Goal: Task Accomplishment & Management: Manage account settings

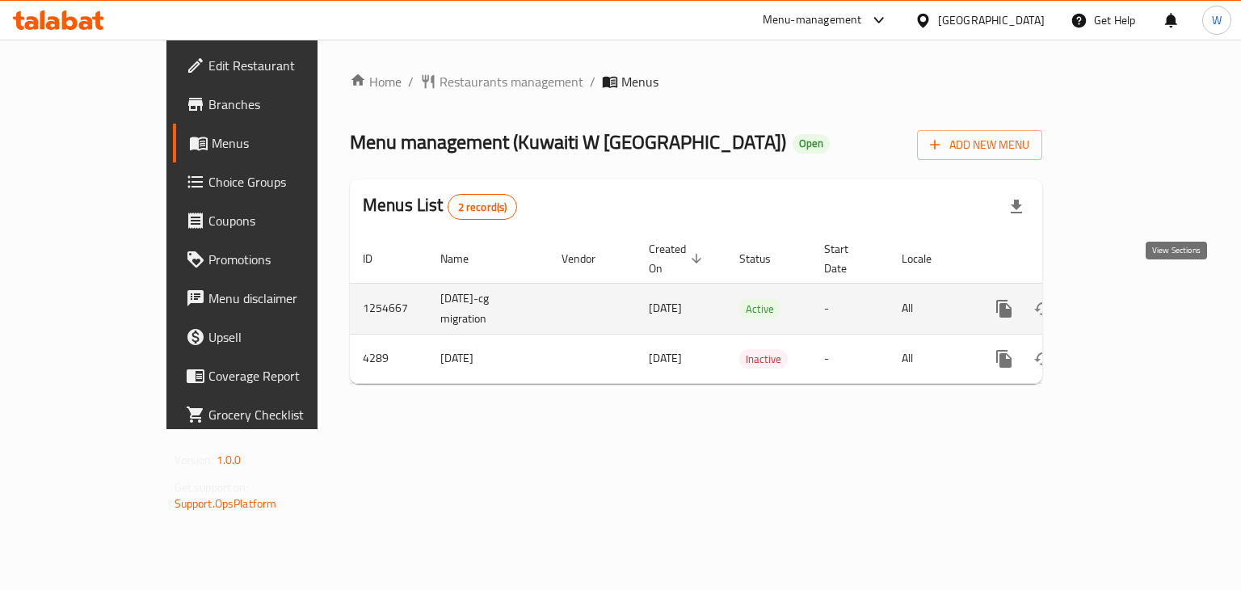
click at [1140, 293] on link "enhanced table" at bounding box center [1121, 308] width 39 height 39
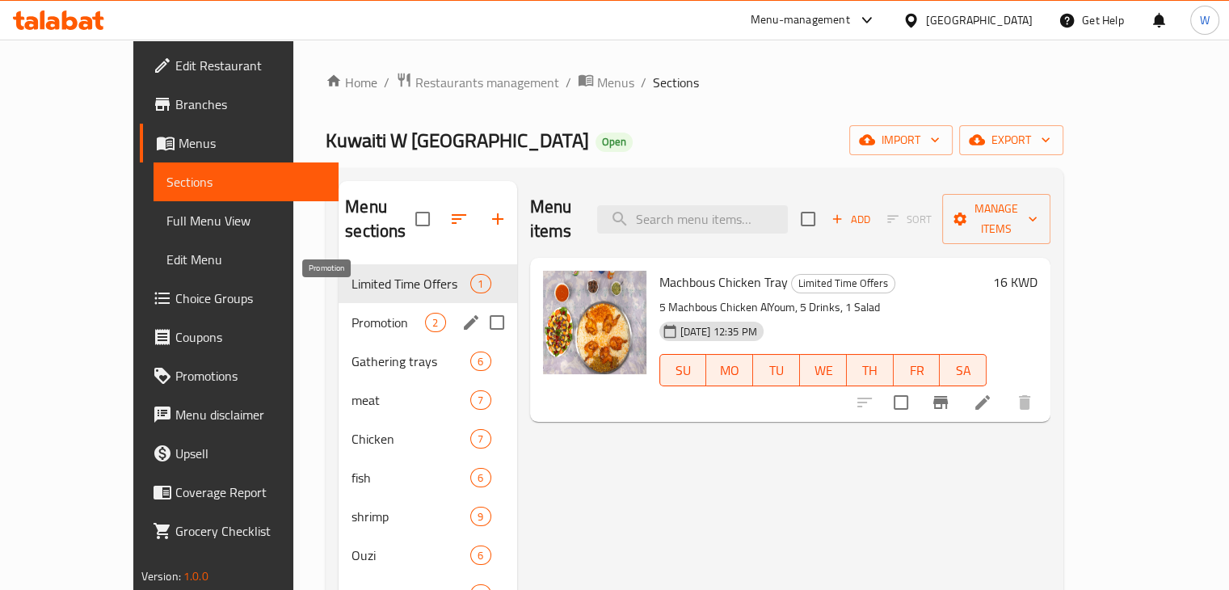
click at [352, 313] on span "Promotion" at bounding box center [389, 322] width 74 height 19
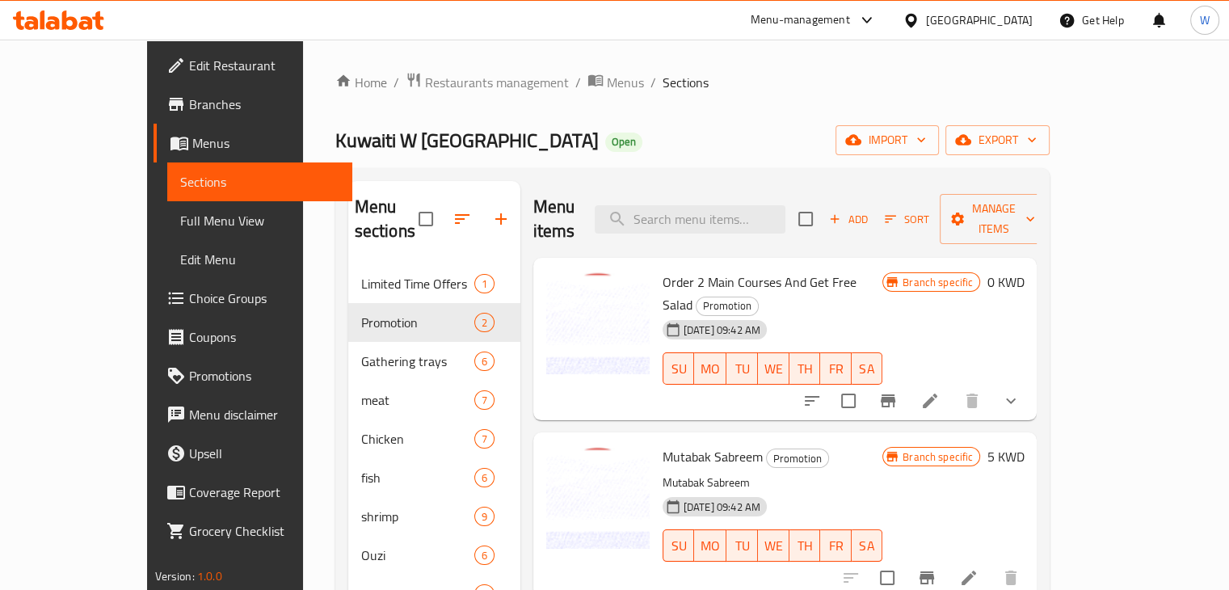
scroll to position [226, 0]
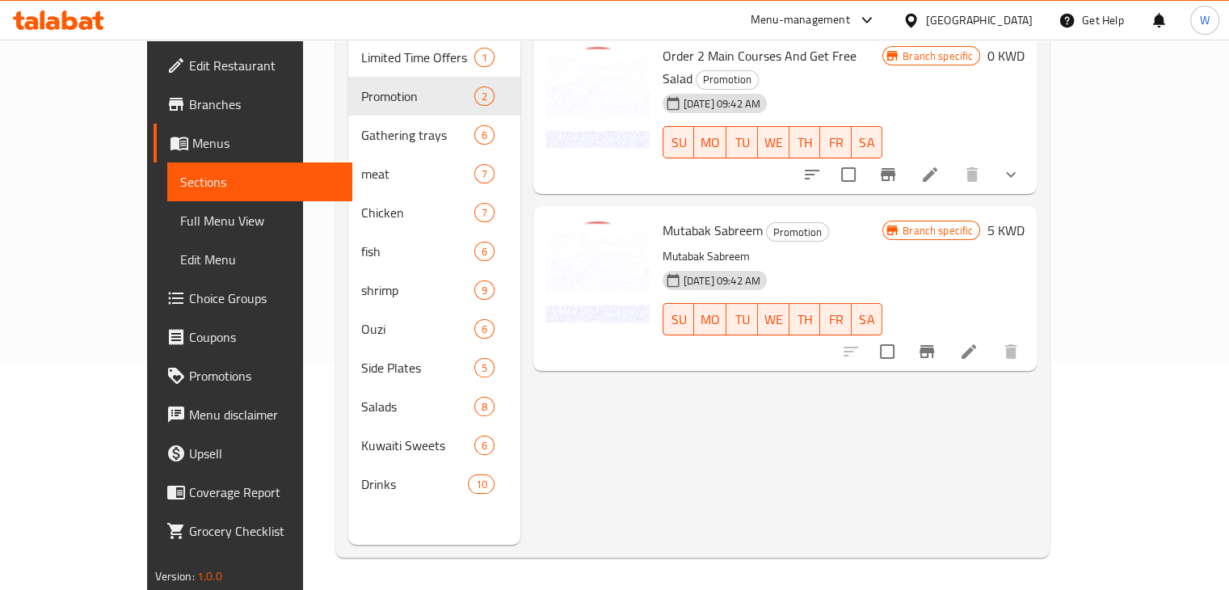
click at [976, 344] on icon at bounding box center [969, 351] width 15 height 15
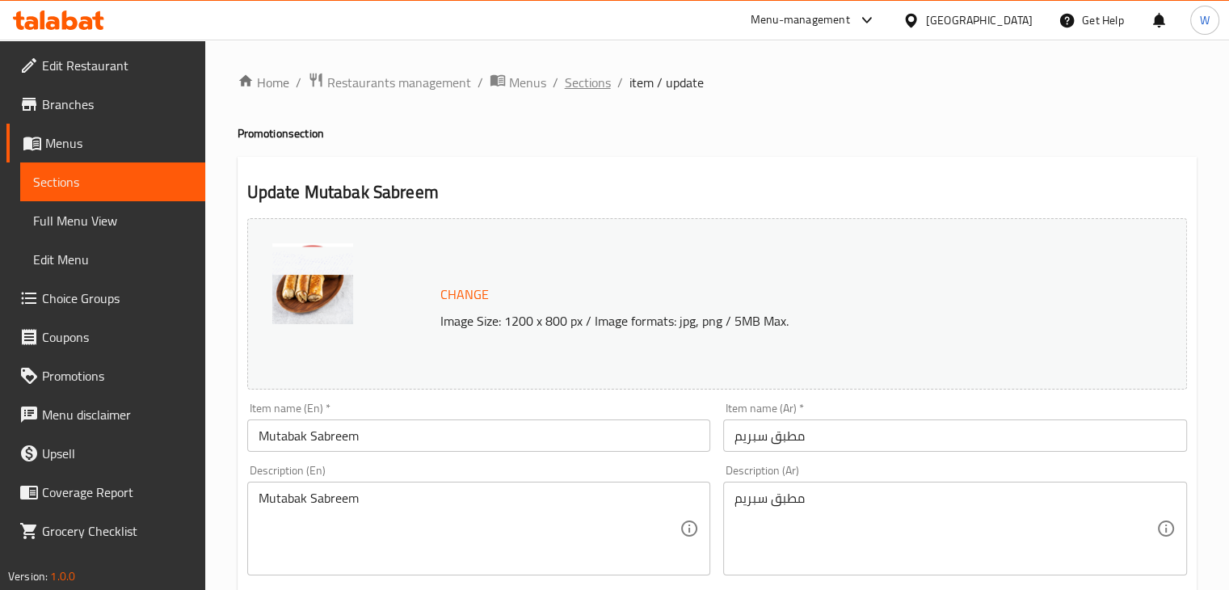
click at [587, 78] on span "Sections" at bounding box center [588, 82] width 46 height 19
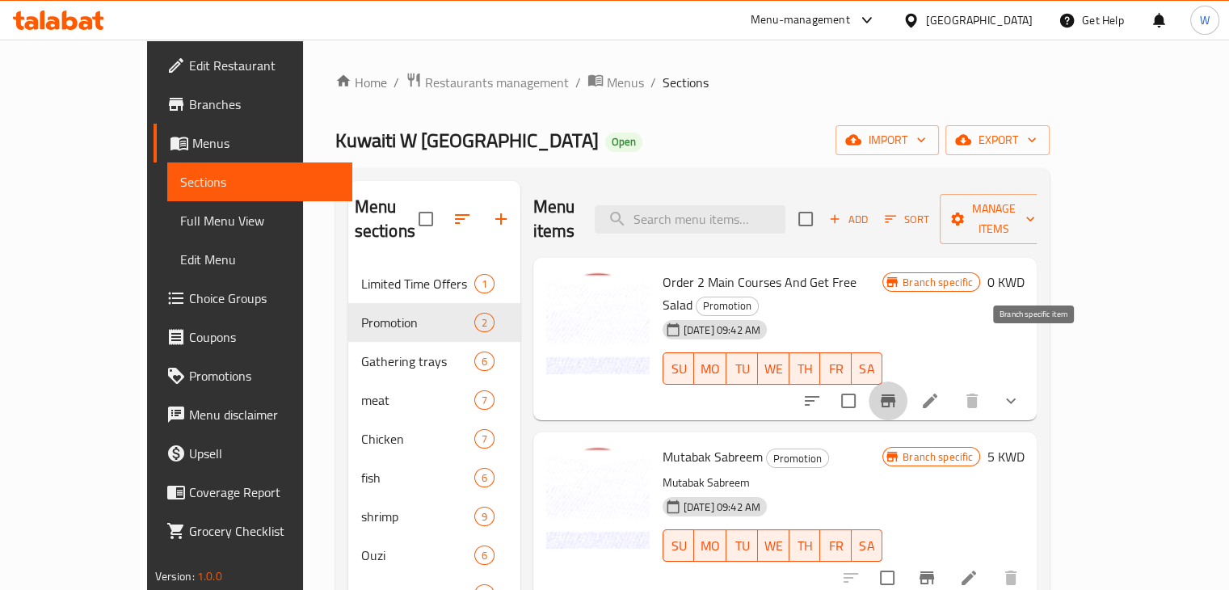
click at [895, 394] on icon "Branch-specific-item" at bounding box center [888, 400] width 15 height 13
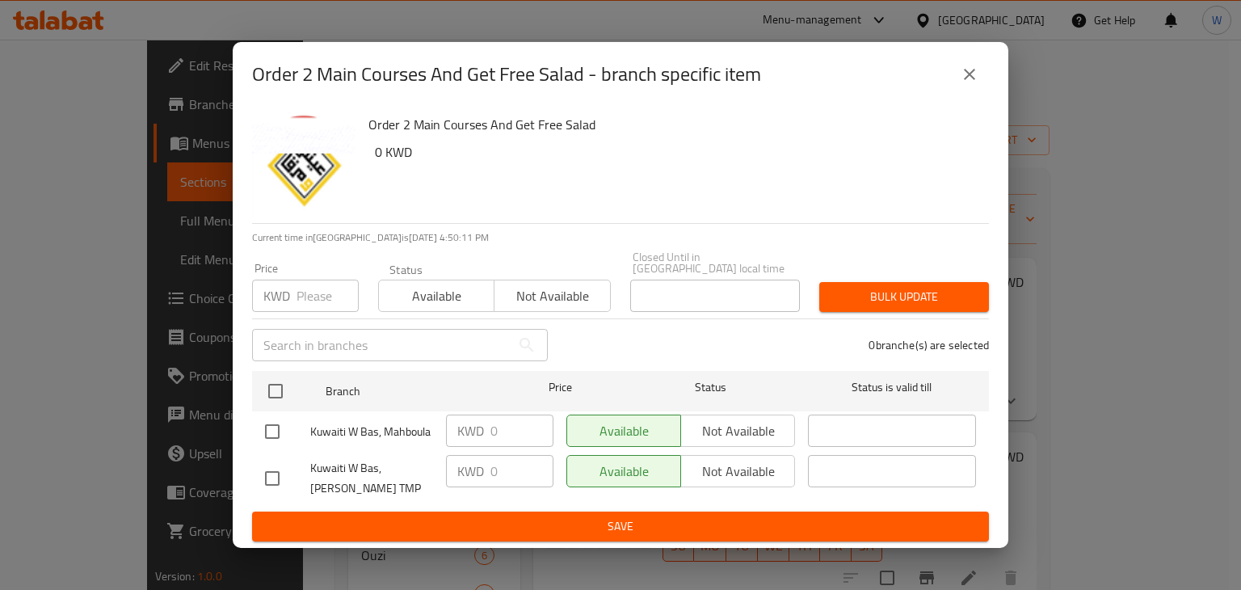
click at [705, 431] on div "Available Not available" at bounding box center [681, 431] width 229 height 32
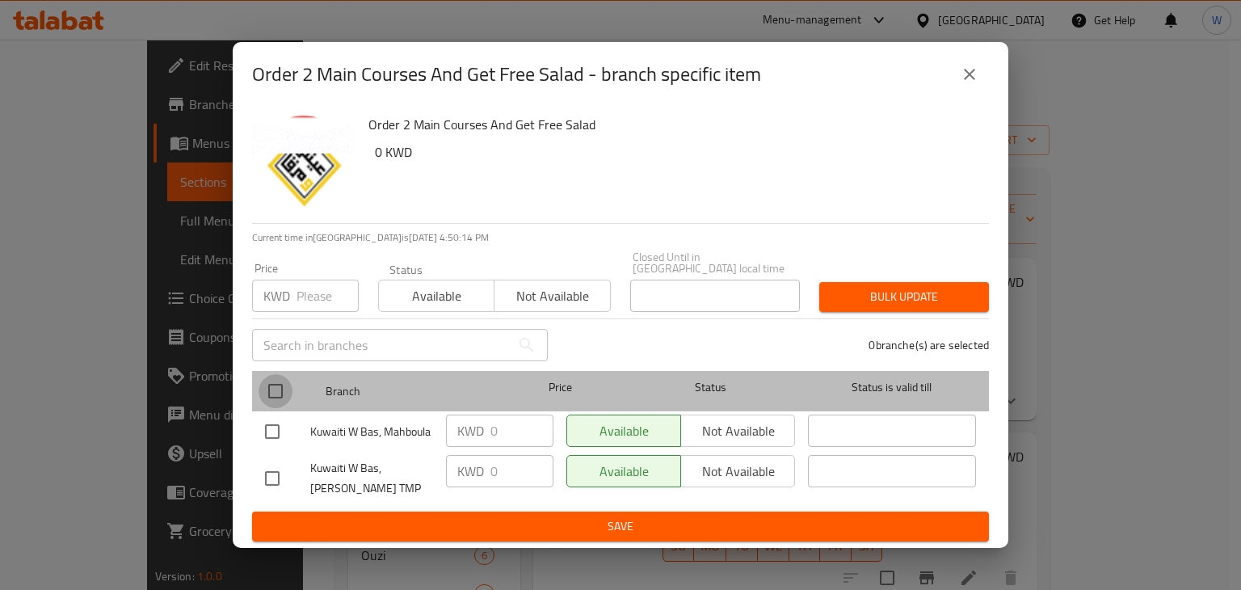
click at [271, 384] on input "checkbox" at bounding box center [276, 391] width 34 height 34
checkbox input "true"
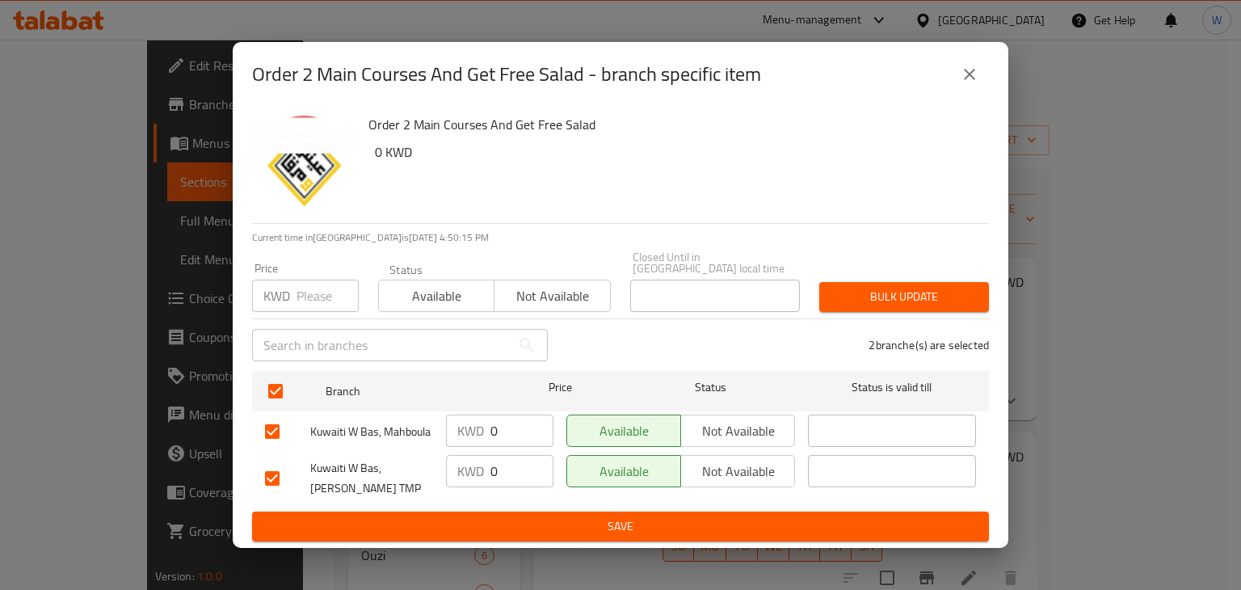
click at [715, 431] on span "Not available" at bounding box center [738, 430] width 101 height 23
click at [708, 466] on span "Not available" at bounding box center [738, 471] width 101 height 23
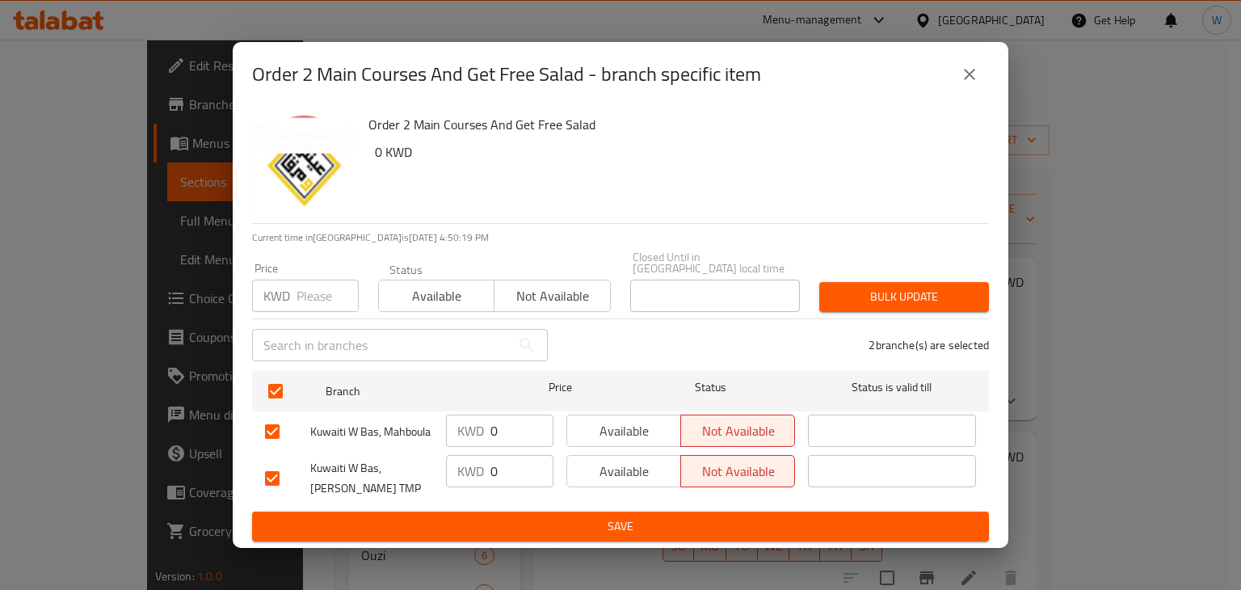
click at [558, 521] on span "Save" at bounding box center [620, 526] width 711 height 20
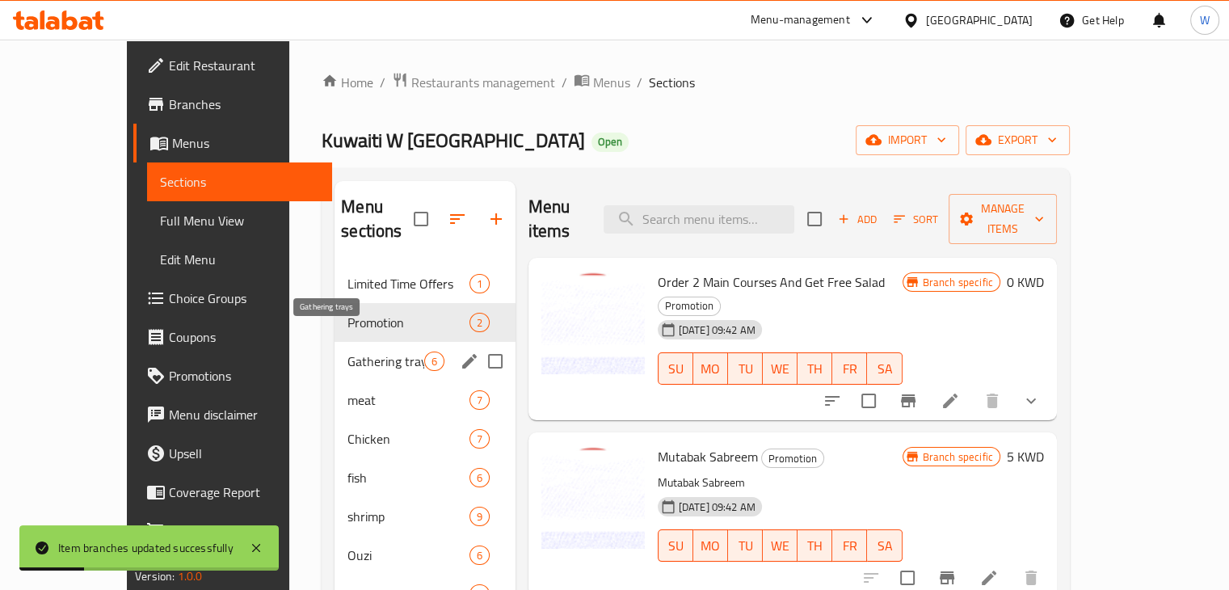
click at [348, 352] on span "Gathering trays" at bounding box center [386, 361] width 76 height 19
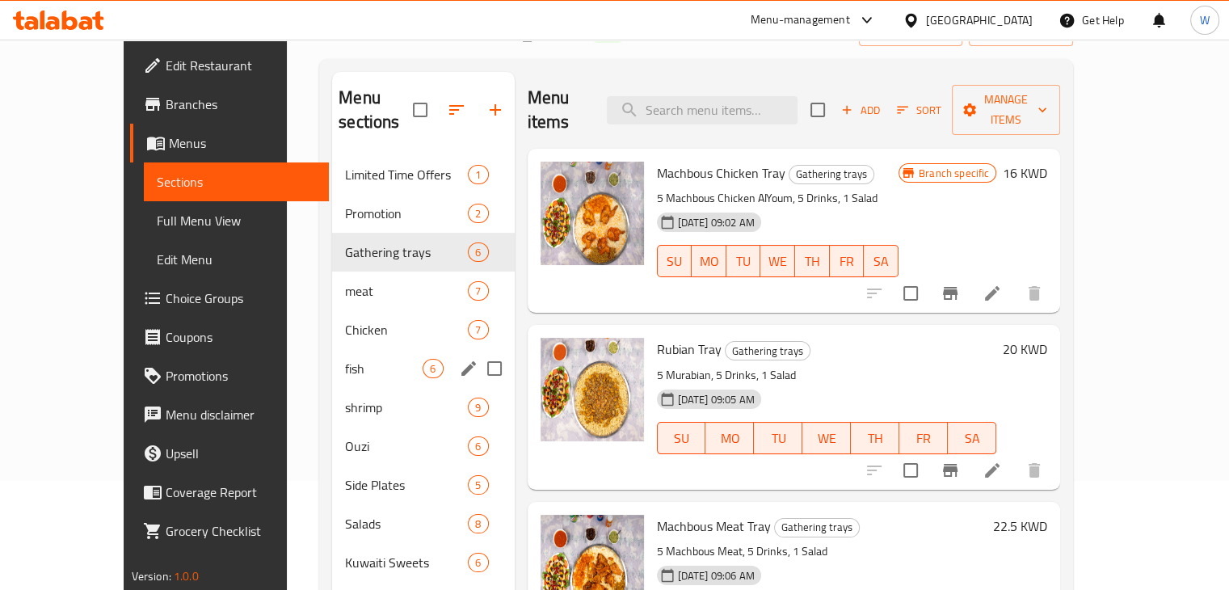
scroll to position [110, 0]
click at [345, 280] on span "meat" at bounding box center [384, 289] width 78 height 19
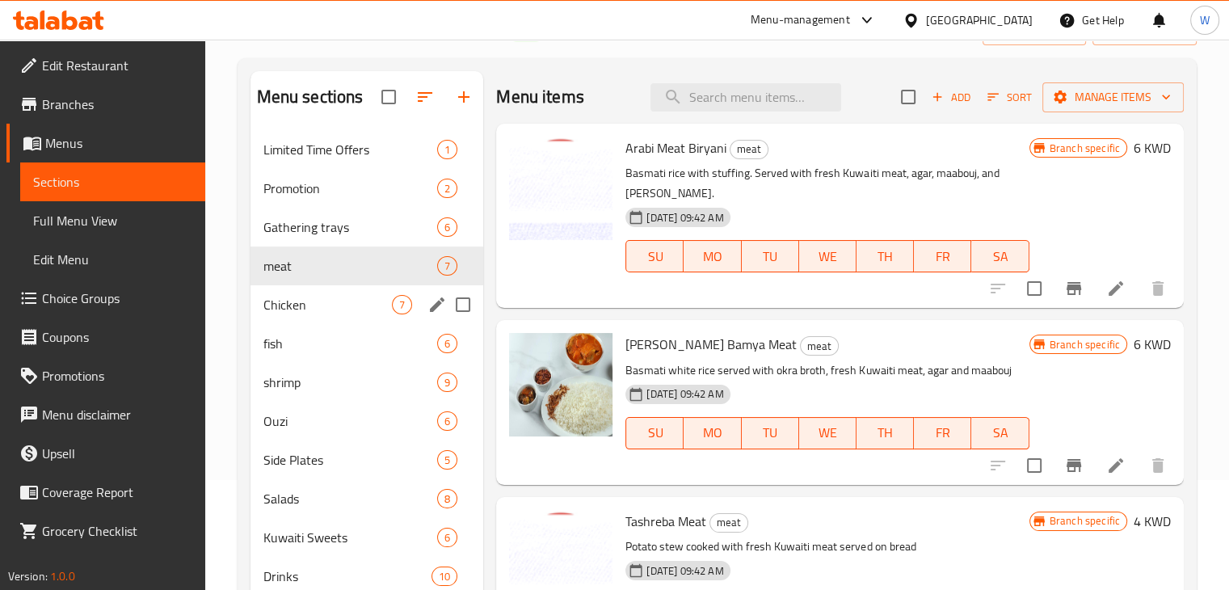
click at [310, 315] on div "Chicken 7" at bounding box center [368, 304] width 234 height 39
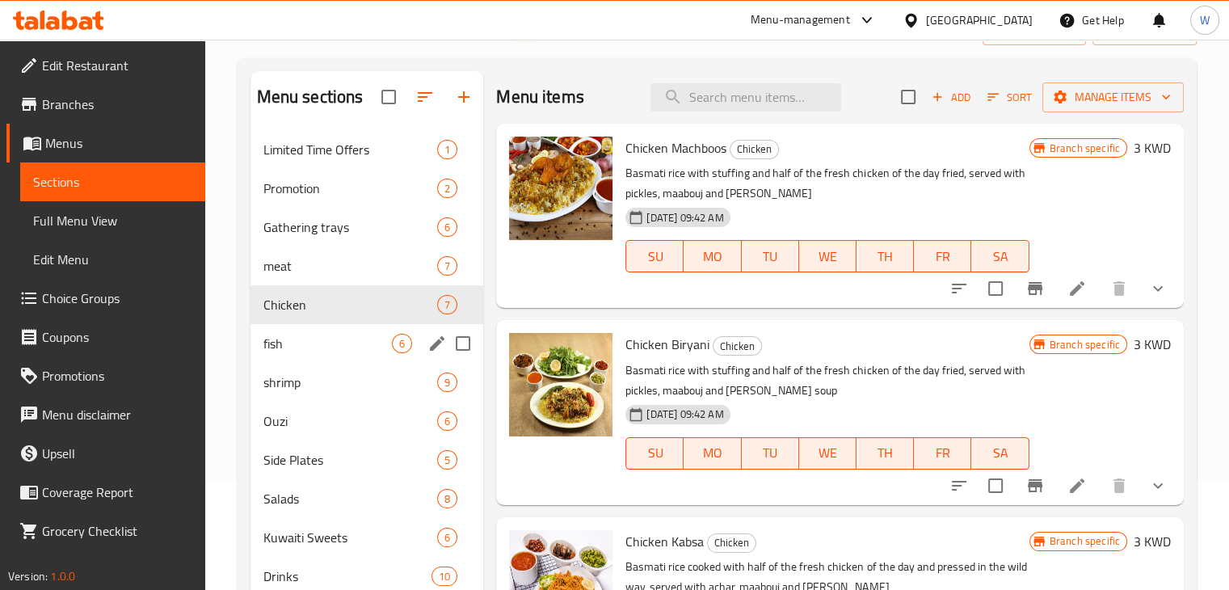
scroll to position [226, 0]
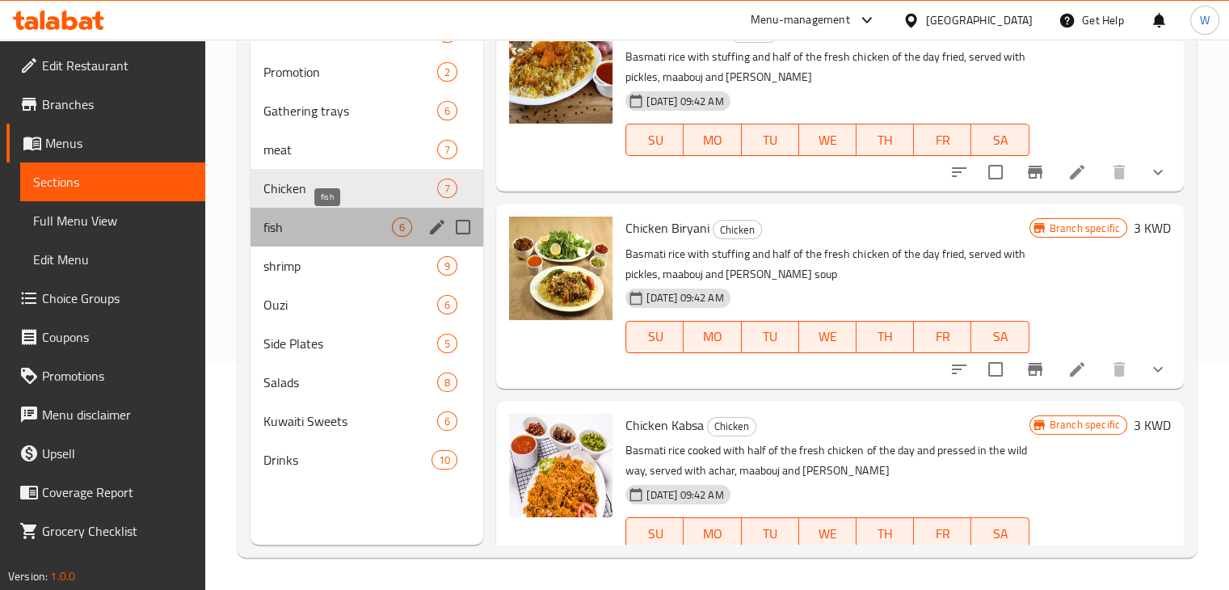
click at [307, 234] on span "fish" at bounding box center [327, 226] width 129 height 19
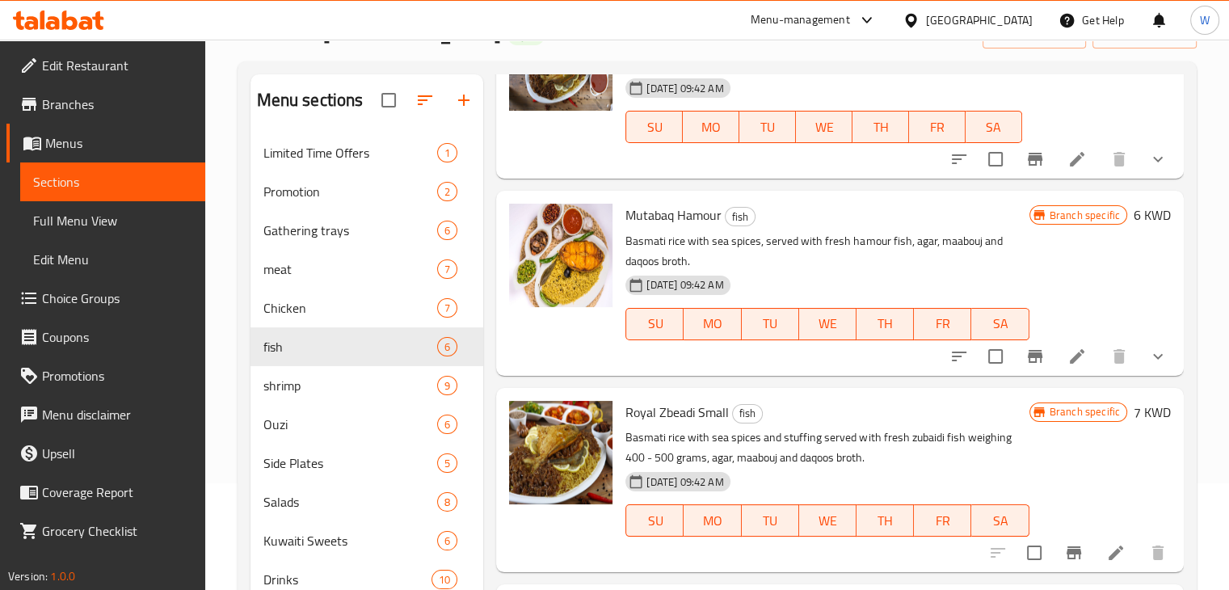
scroll to position [125, 0]
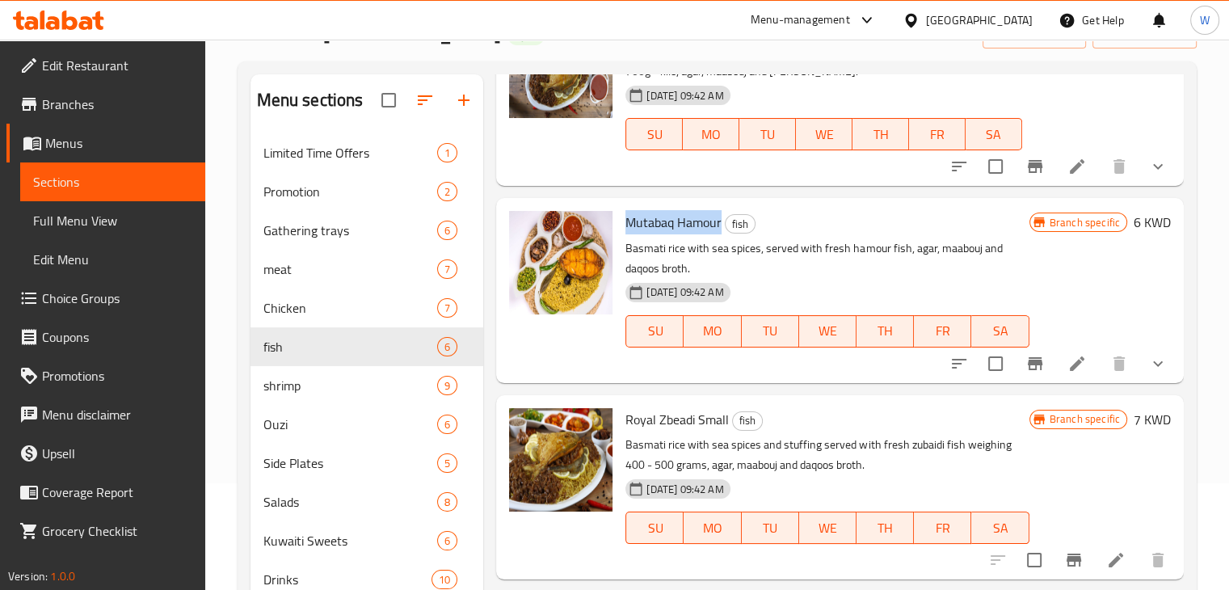
drag, startPoint x: 627, startPoint y: 224, endPoint x: 719, endPoint y: 231, distance: 92.4
click at [719, 231] on span "Mutabaq Hamour" at bounding box center [674, 222] width 96 height 24
copy span "Mutabaq Hamour"
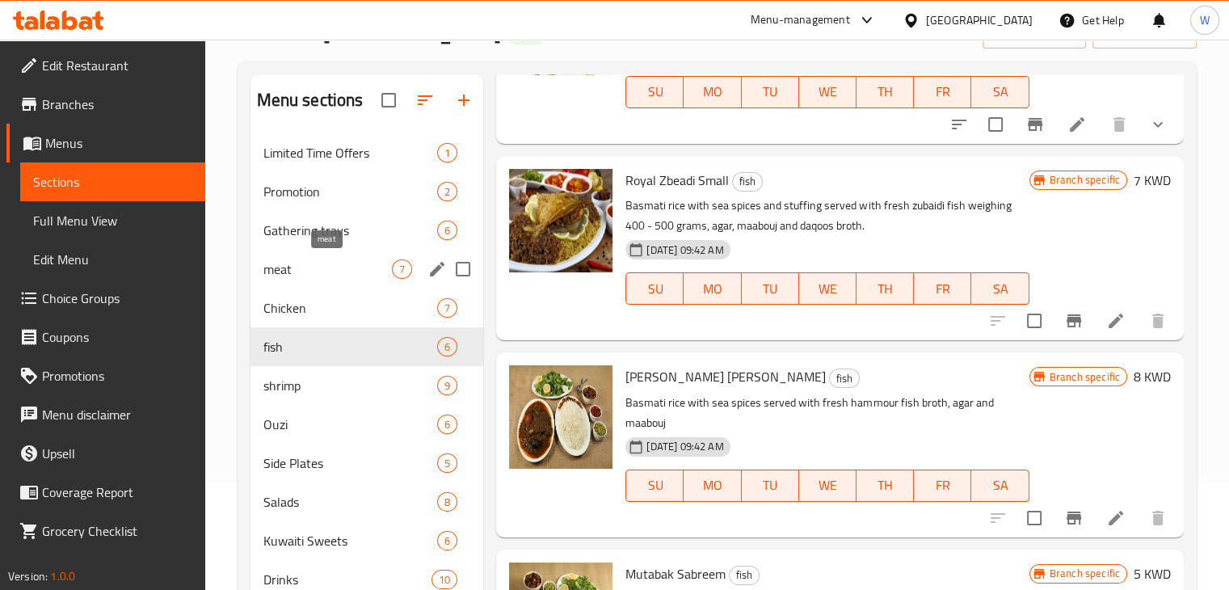
click at [327, 264] on span "meat" at bounding box center [327, 268] width 129 height 19
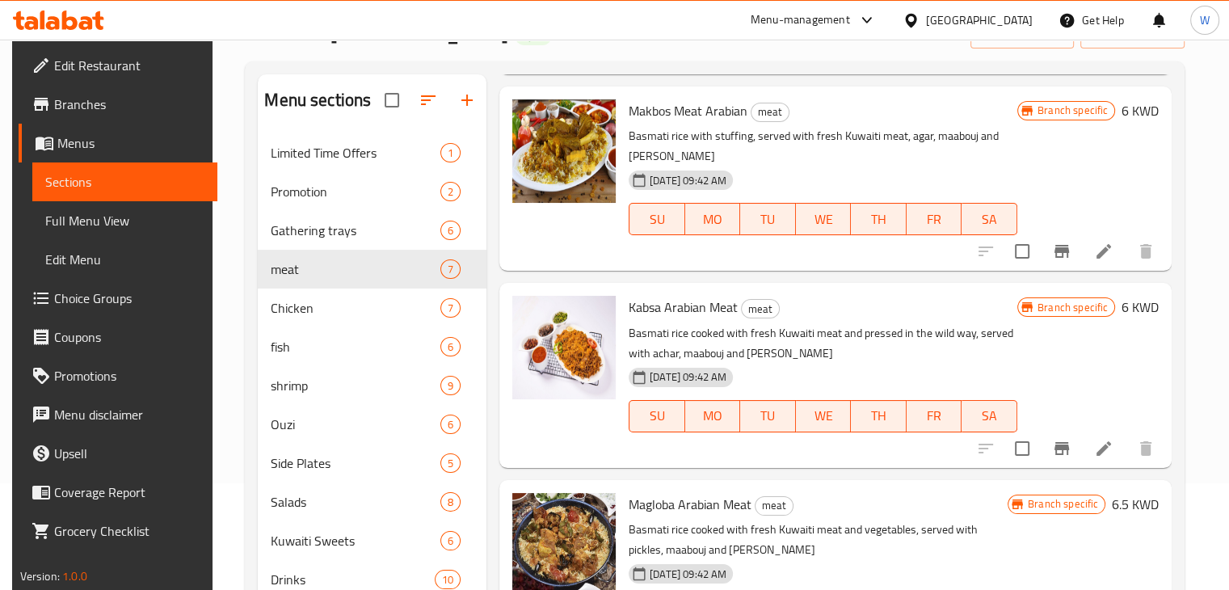
scroll to position [226, 0]
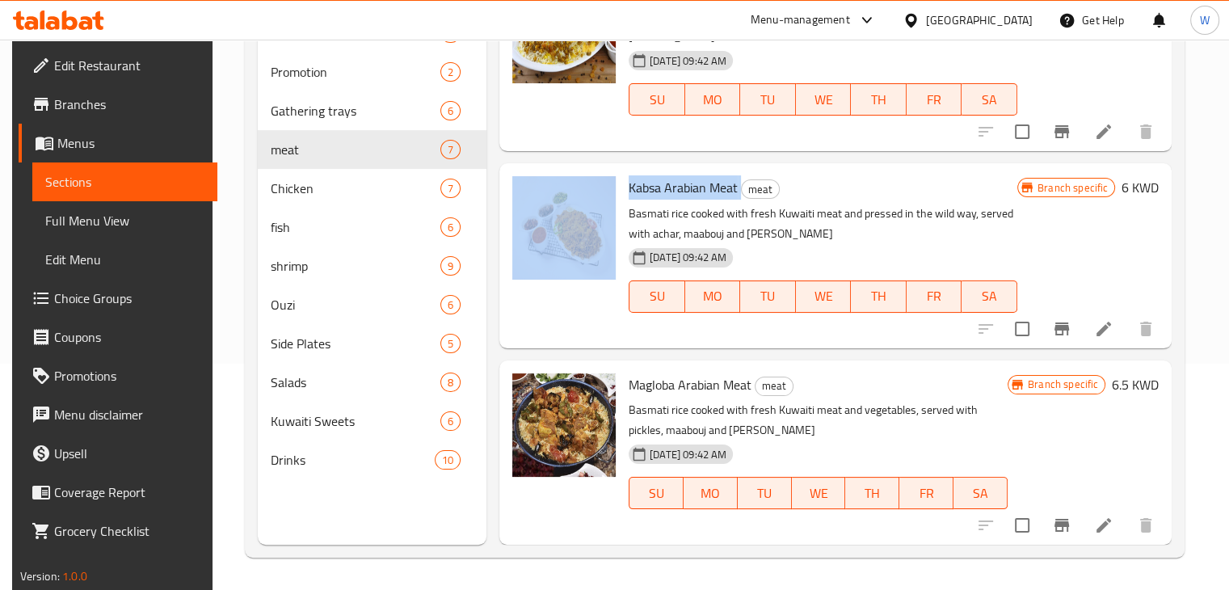
drag, startPoint x: 617, startPoint y: 185, endPoint x: 739, endPoint y: 179, distance: 121.4
click at [739, 179] on div "Kabsa Arabian Meat meat Basmati rice cooked with fresh Kuwaiti meat and pressed…" at bounding box center [835, 255] width 659 height 171
copy div "Kabsa Arabian Meat"
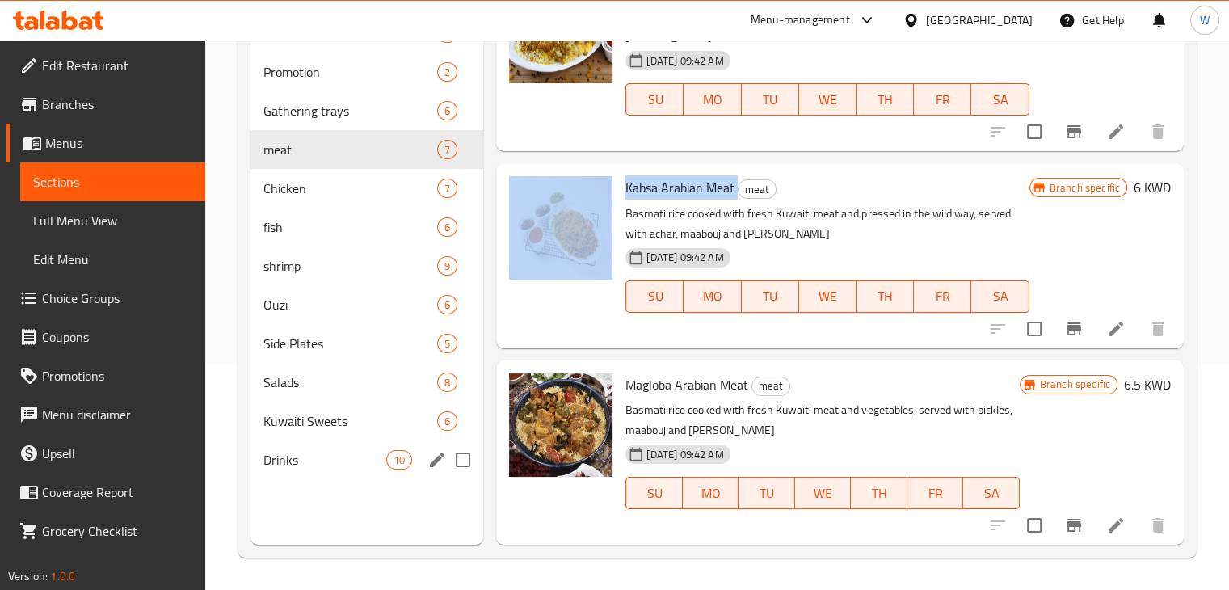
click at [332, 456] on span "Drinks" at bounding box center [325, 459] width 124 height 19
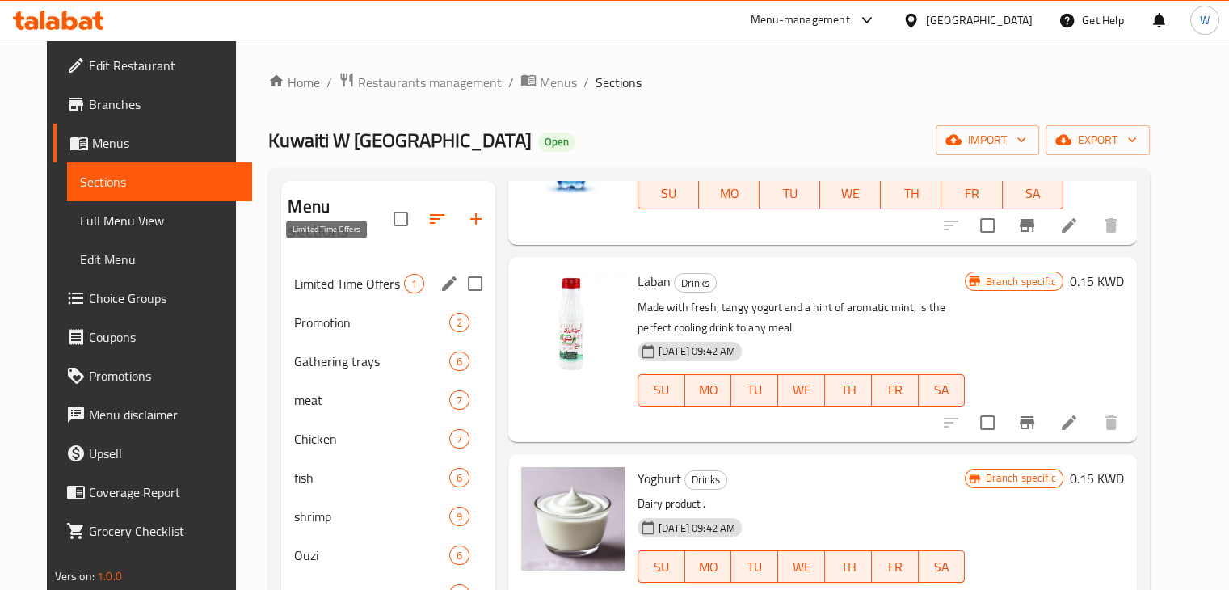
click at [330, 274] on span "Limited Time Offers" at bounding box center [348, 283] width 109 height 19
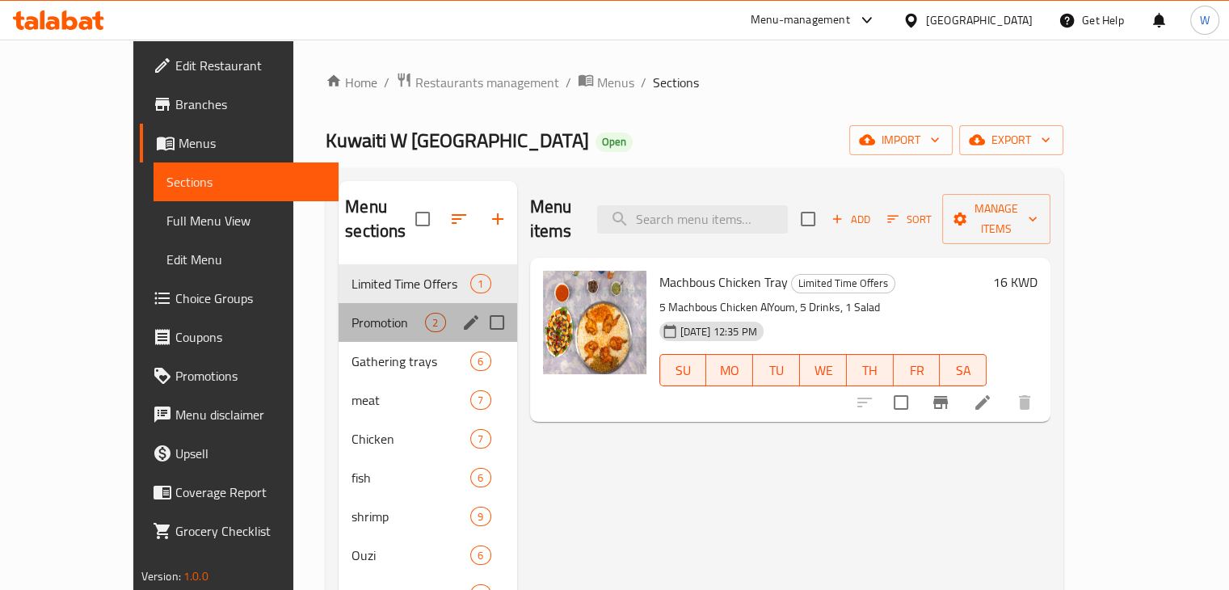
click at [339, 311] on div "Promotion 2" at bounding box center [428, 322] width 178 height 39
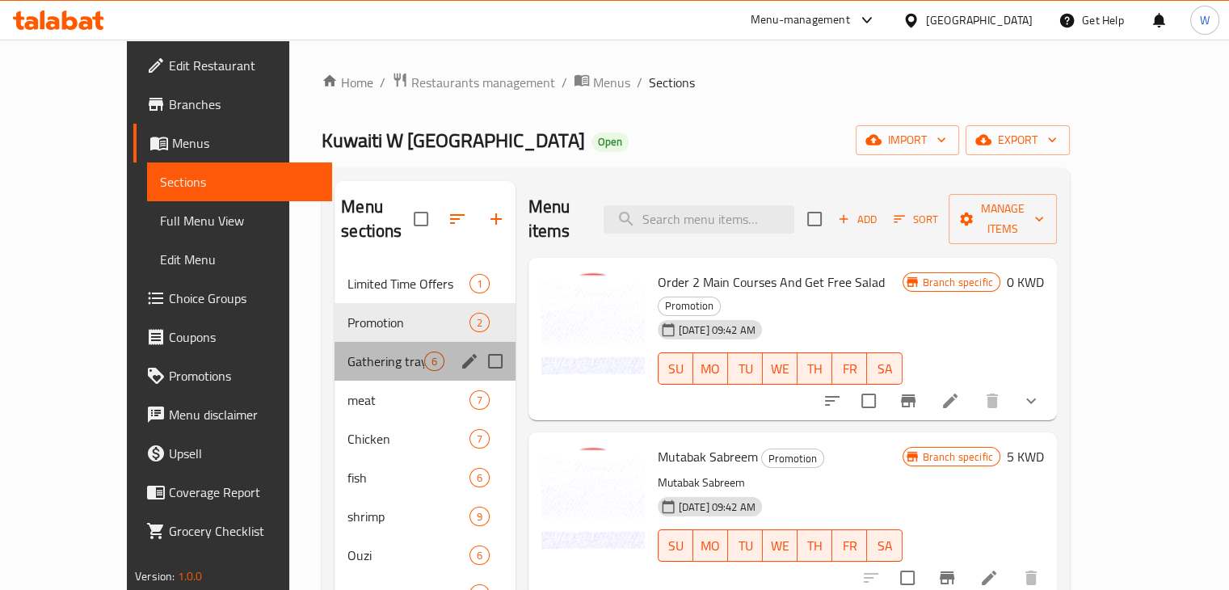
click at [335, 347] on div "Gathering trays 6" at bounding box center [425, 361] width 180 height 39
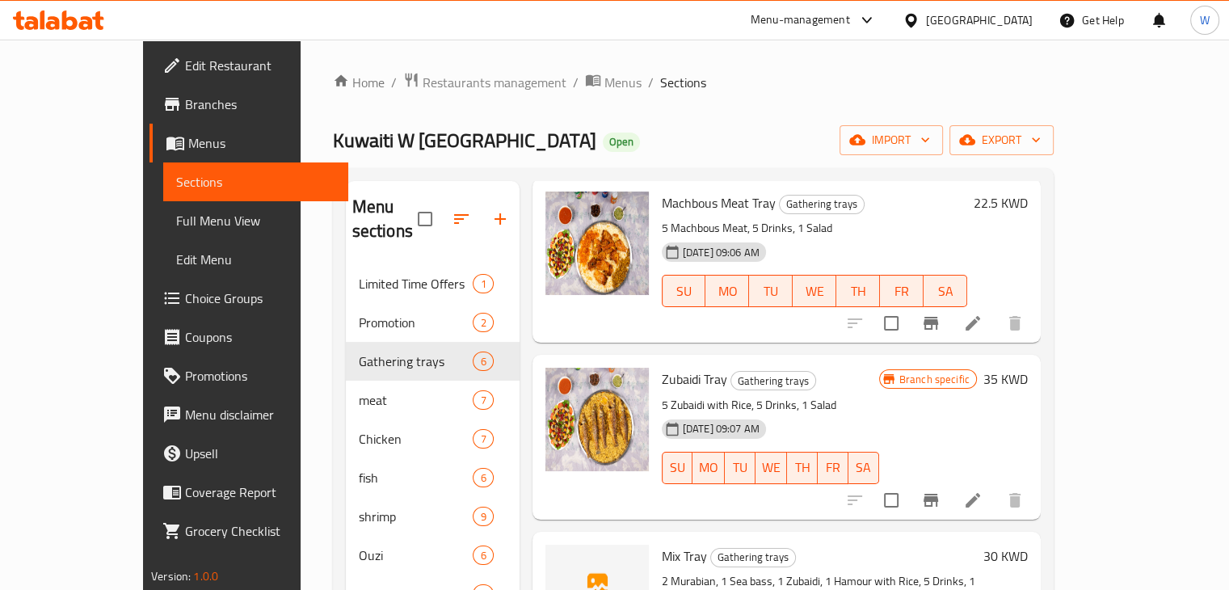
scroll to position [510, 0]
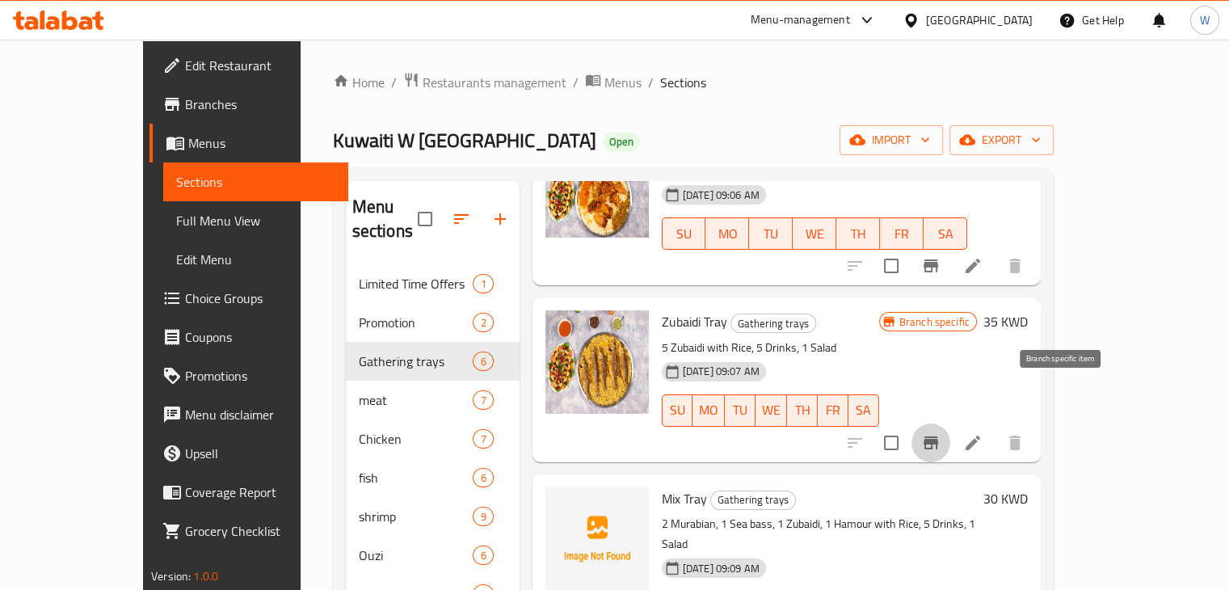
click at [941, 433] on icon "Branch-specific-item" at bounding box center [930, 442] width 19 height 19
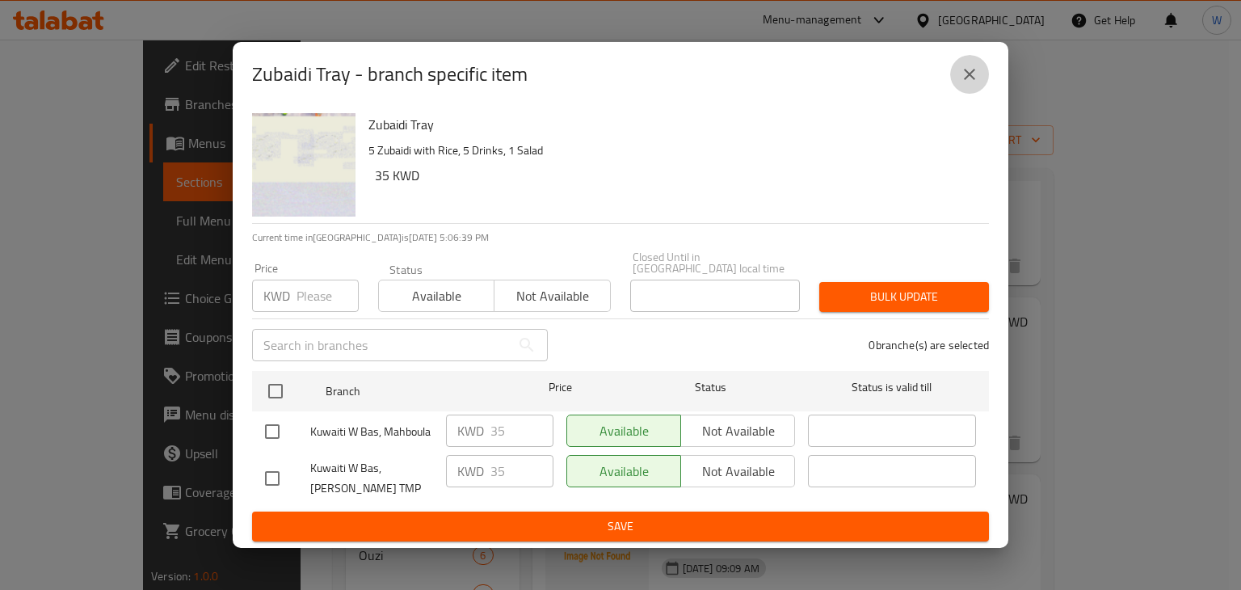
click at [975, 80] on icon "close" at bounding box center [969, 74] width 19 height 19
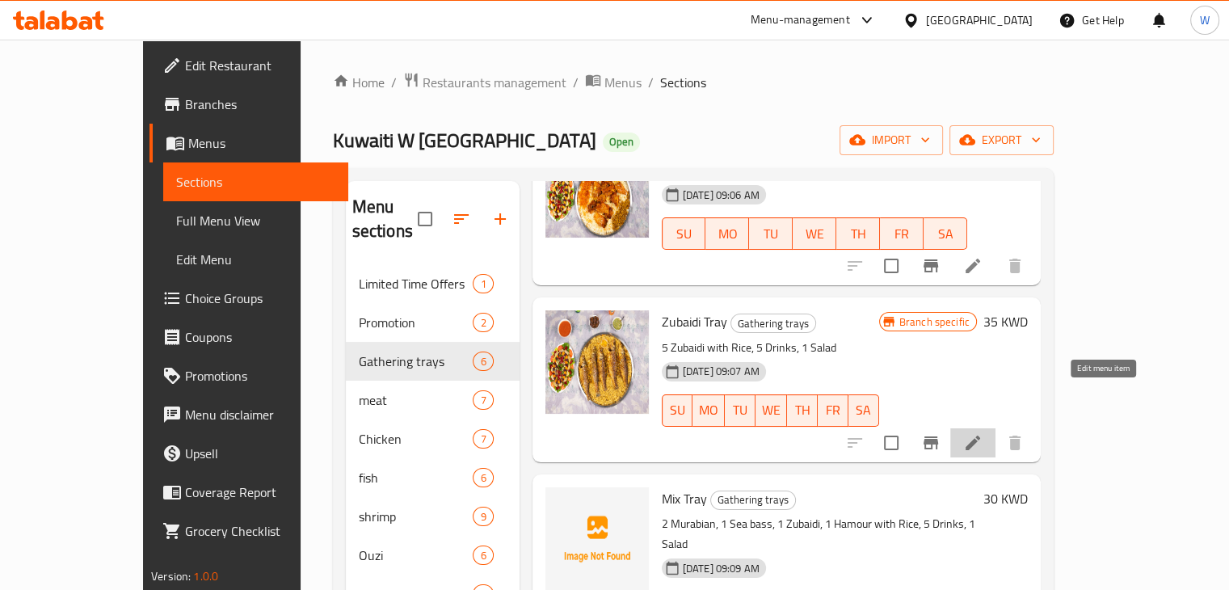
click at [983, 433] on icon at bounding box center [972, 442] width 19 height 19
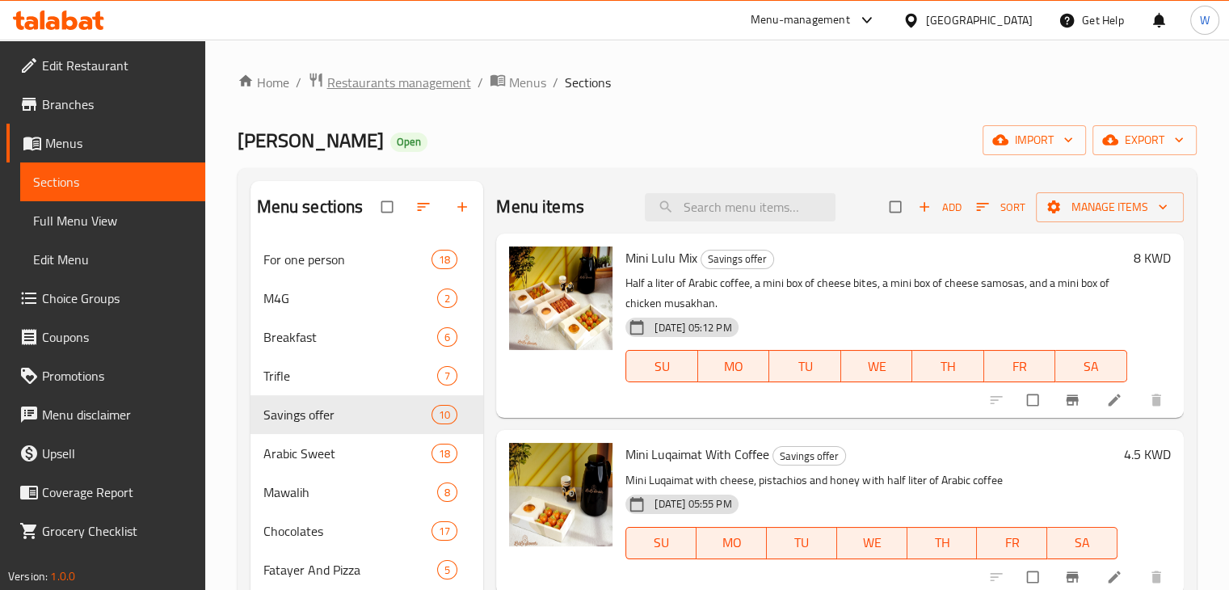
click at [443, 88] on span "Restaurants management" at bounding box center [399, 82] width 144 height 19
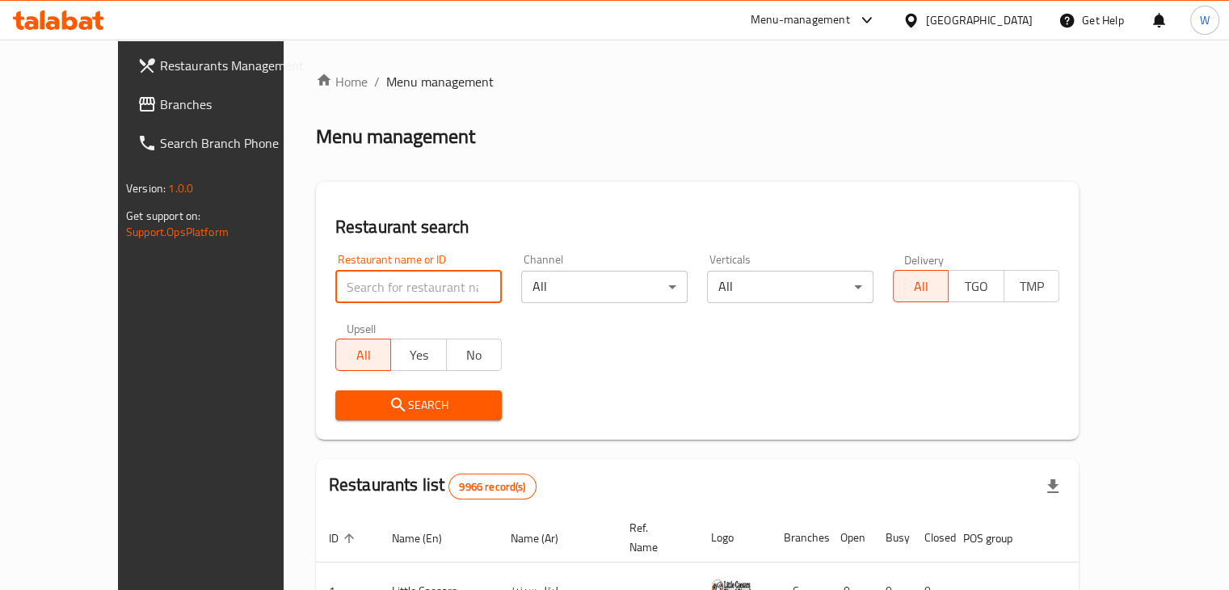
click at [375, 284] on input "search" at bounding box center [418, 287] width 166 height 32
type input "kabsa"
click button "Search" at bounding box center [418, 405] width 166 height 30
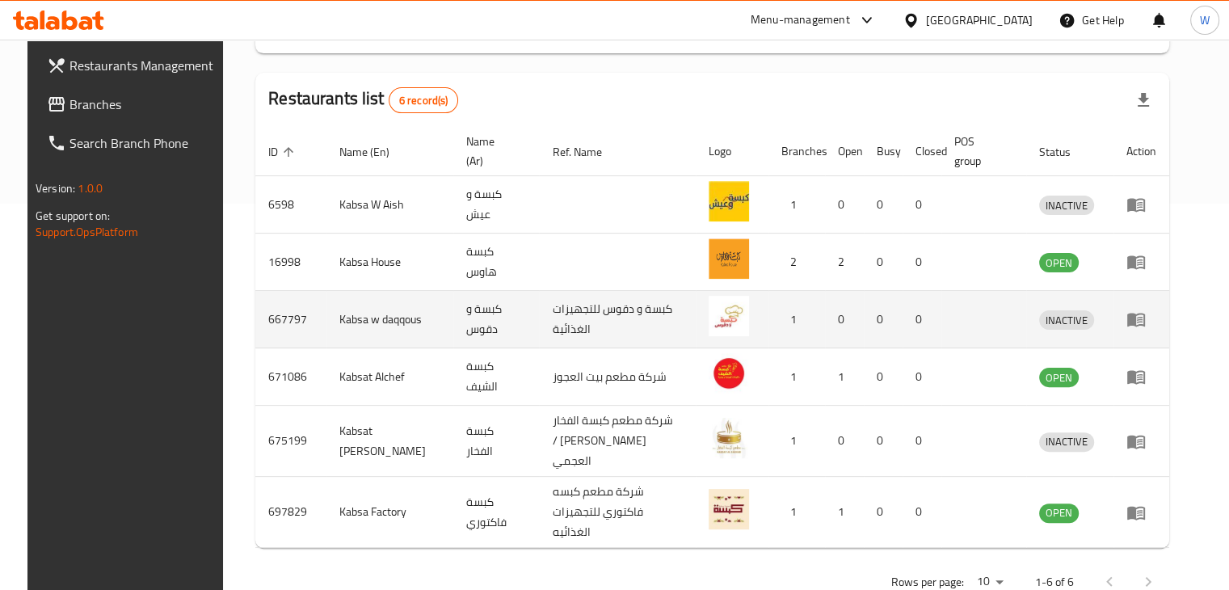
scroll to position [394, 0]
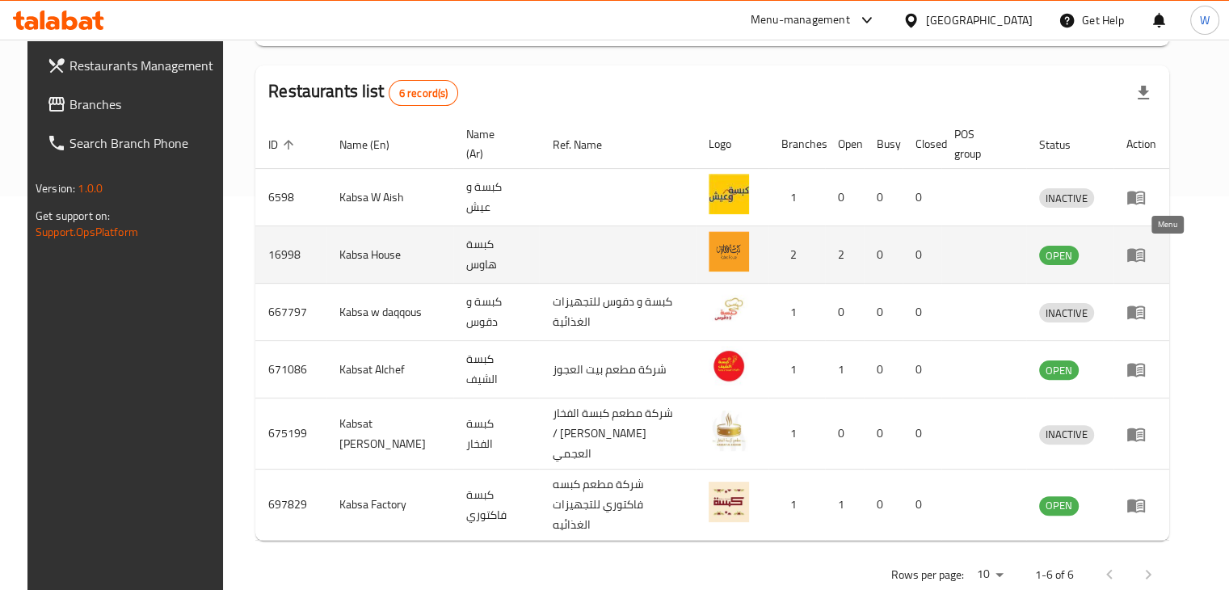
click at [1157, 259] on link "enhanced table" at bounding box center [1142, 254] width 30 height 19
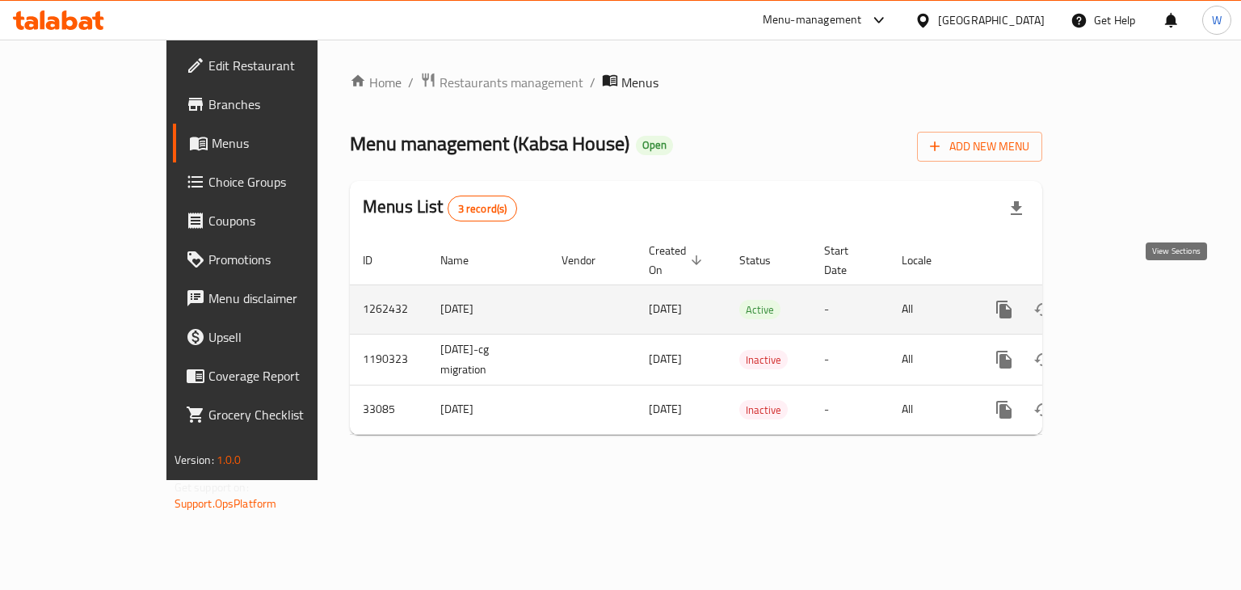
click at [1140, 295] on link "enhanced table" at bounding box center [1121, 309] width 39 height 39
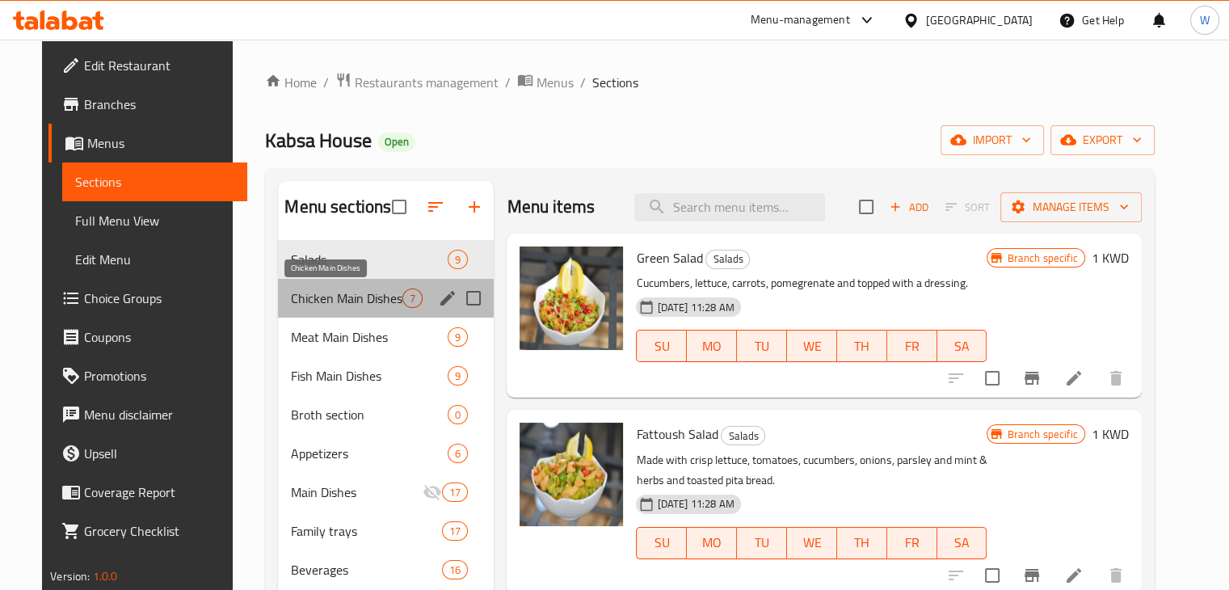
click at [323, 305] on span "Chicken Main Dishes" at bounding box center [347, 298] width 112 height 19
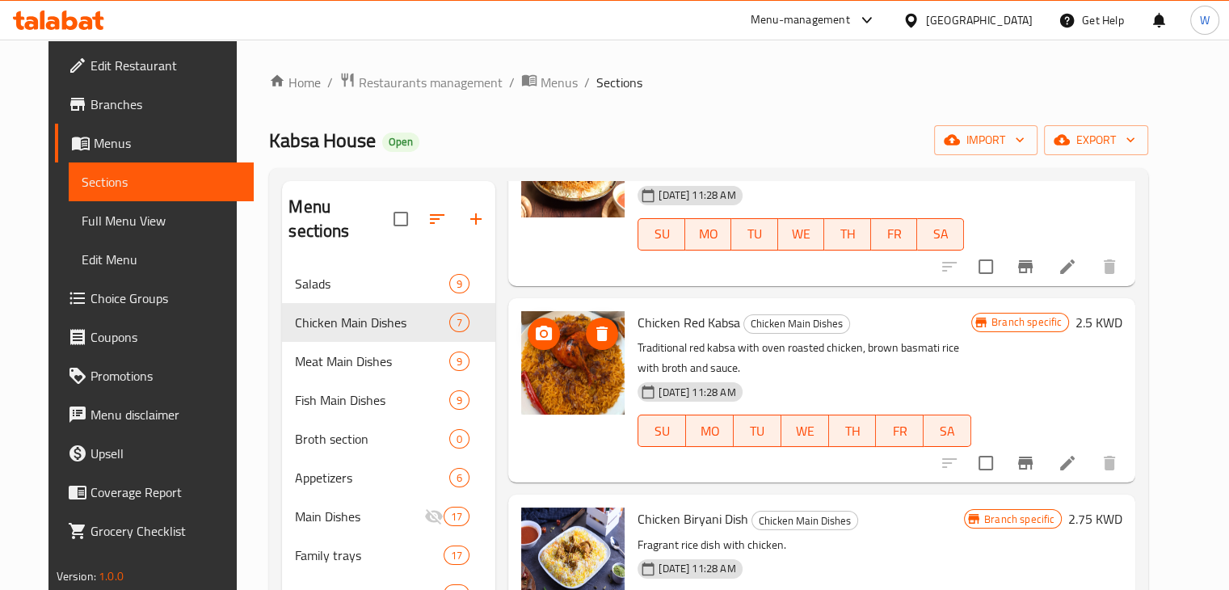
scroll to position [710, 0]
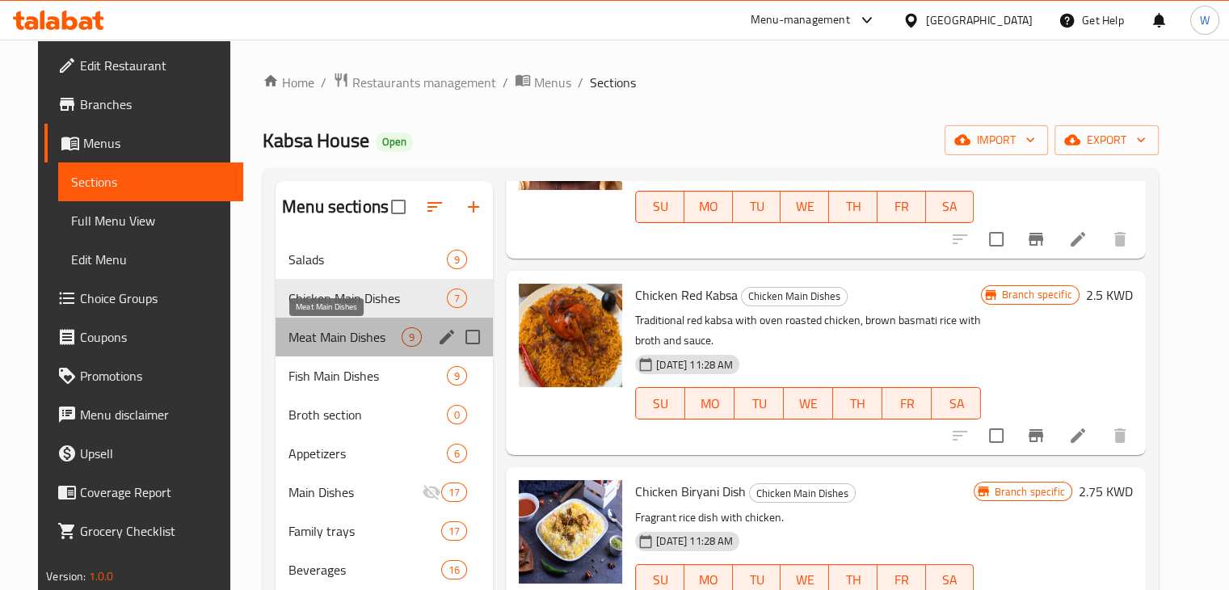
click at [291, 339] on span "Meat Main Dishes" at bounding box center [345, 336] width 113 height 19
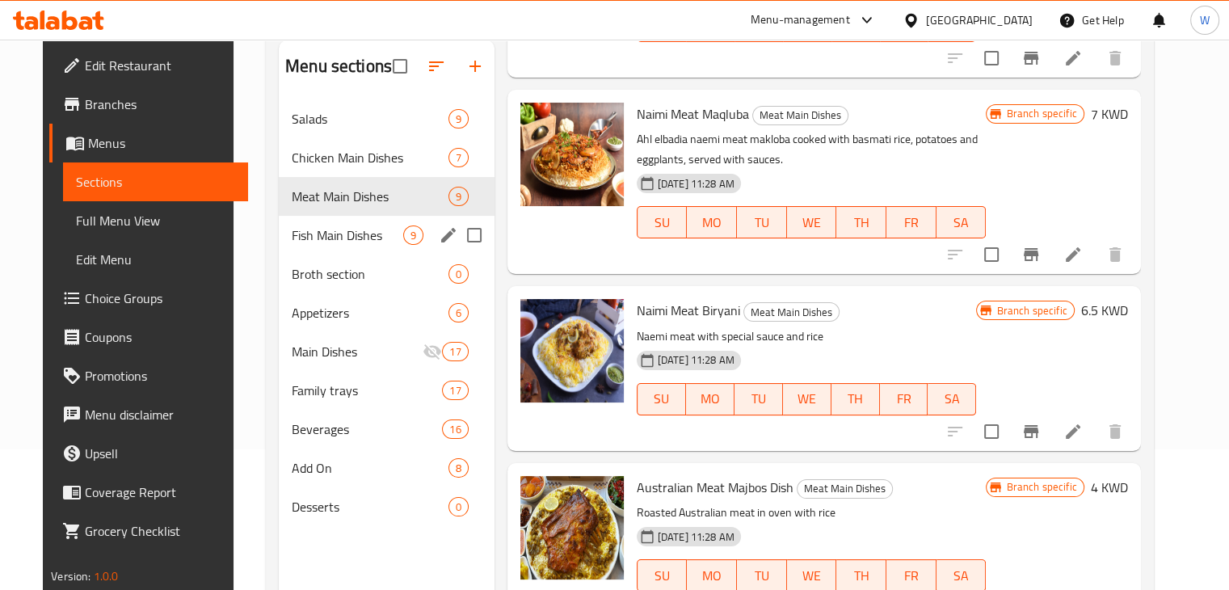
scroll to position [148, 0]
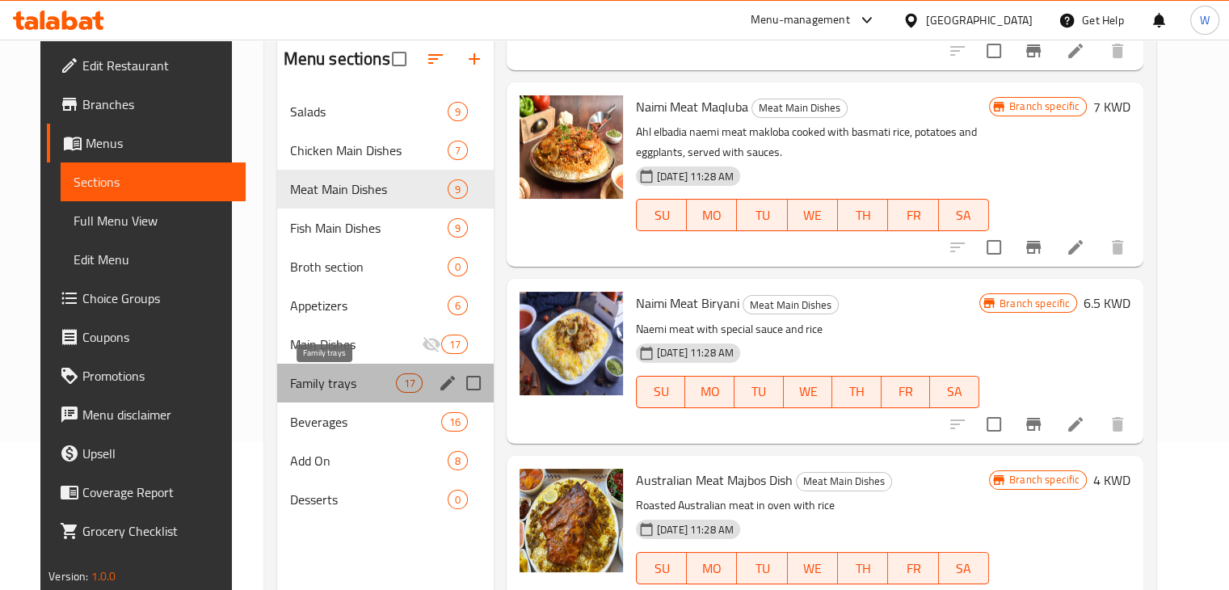
click at [322, 389] on span "Family trays" at bounding box center [343, 382] width 107 height 19
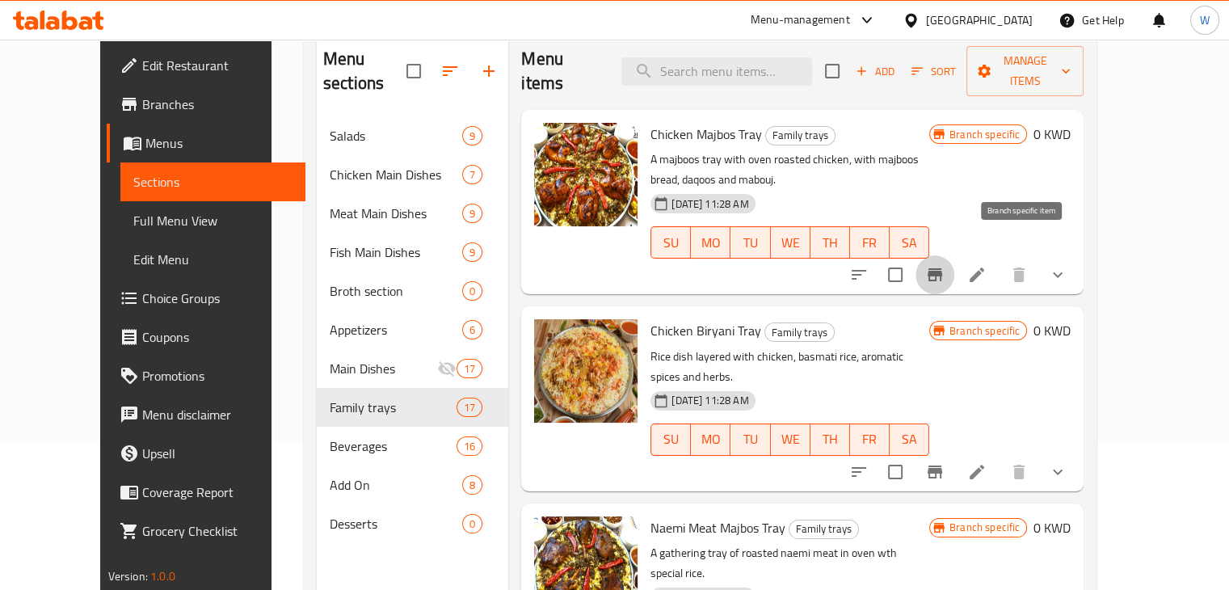
click at [942, 268] on icon "Branch-specific-item" at bounding box center [935, 274] width 15 height 13
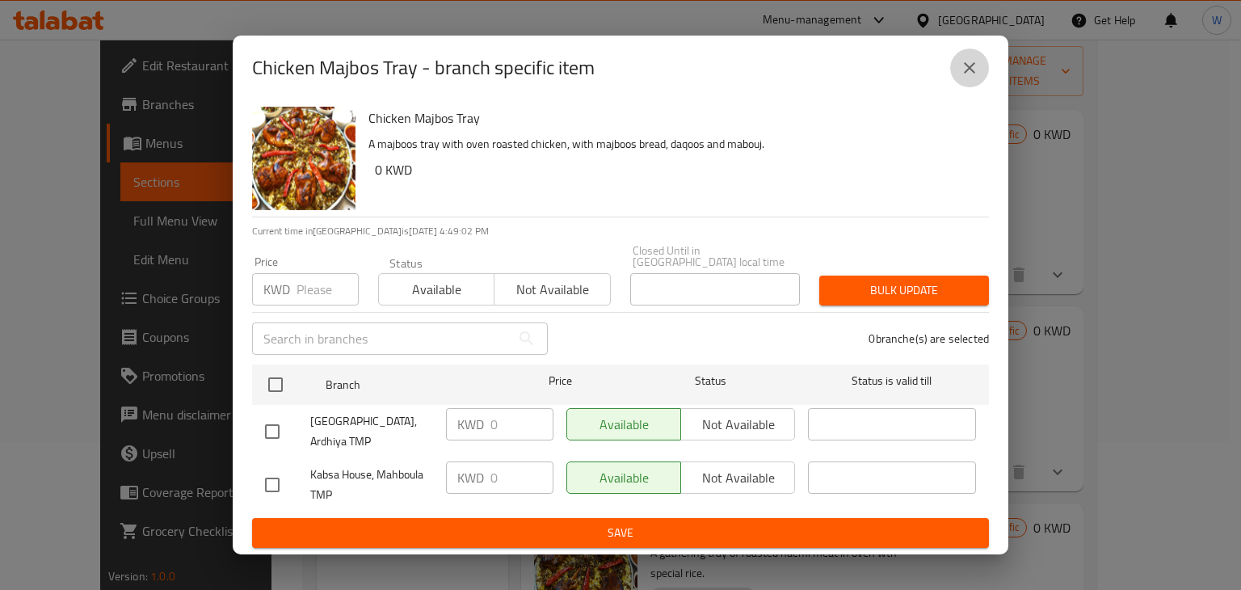
click at [967, 75] on icon "close" at bounding box center [969, 67] width 19 height 19
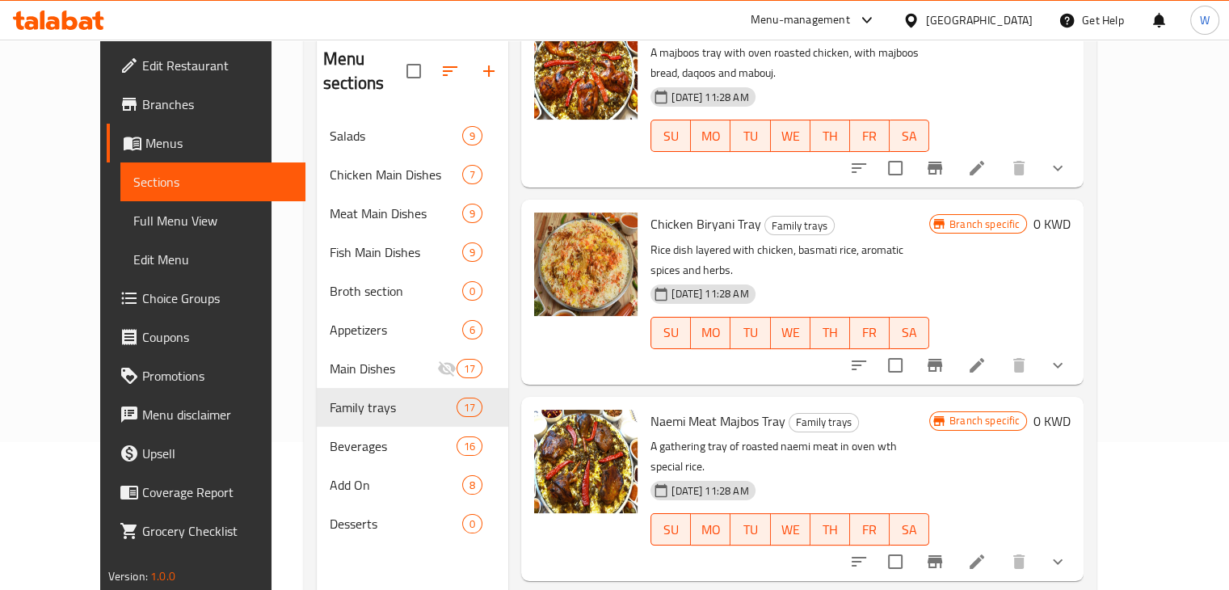
scroll to position [107, 0]
click at [942, 359] on icon "Branch-specific-item" at bounding box center [935, 365] width 15 height 13
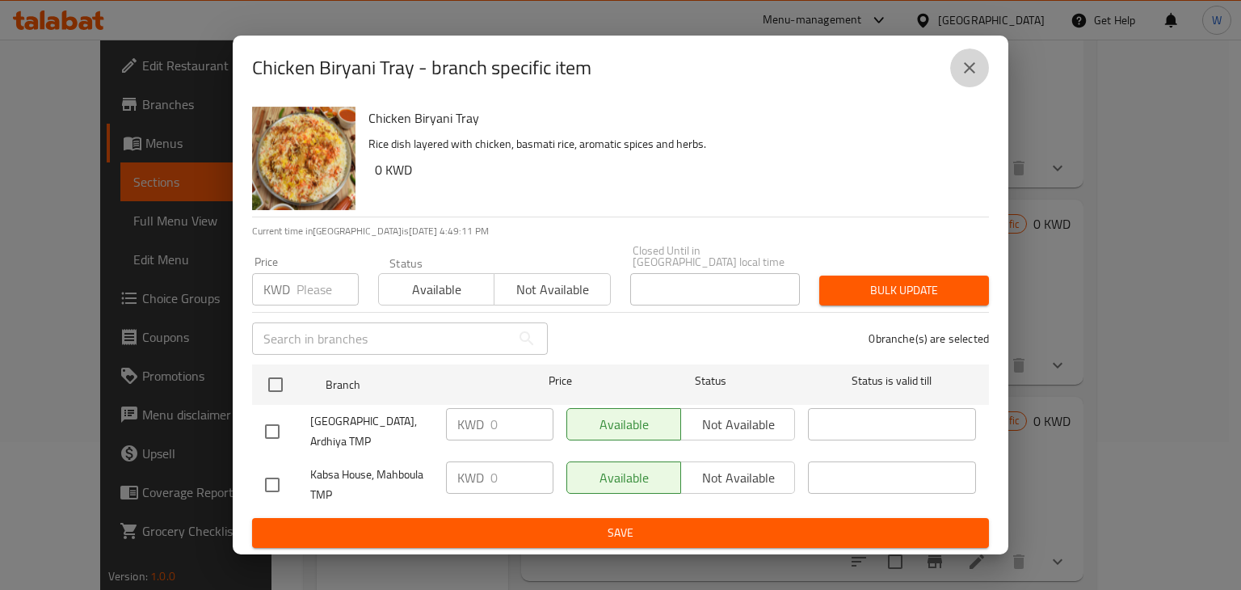
click at [965, 72] on icon "close" at bounding box center [969, 67] width 19 height 19
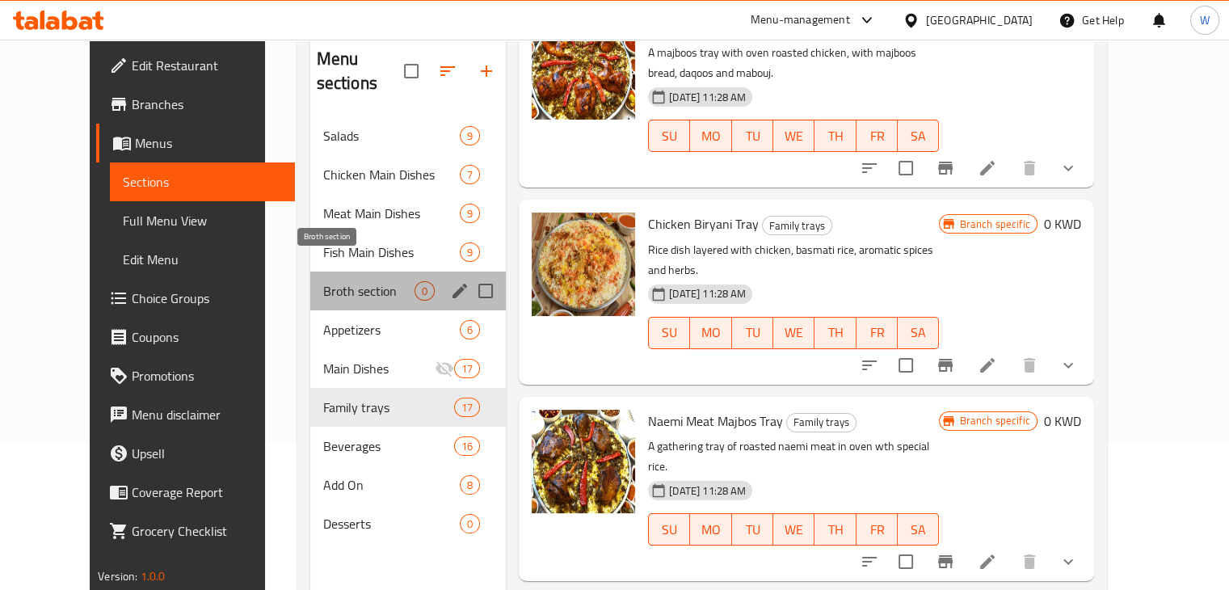
click at [324, 281] on span "Broth section" at bounding box center [368, 290] width 91 height 19
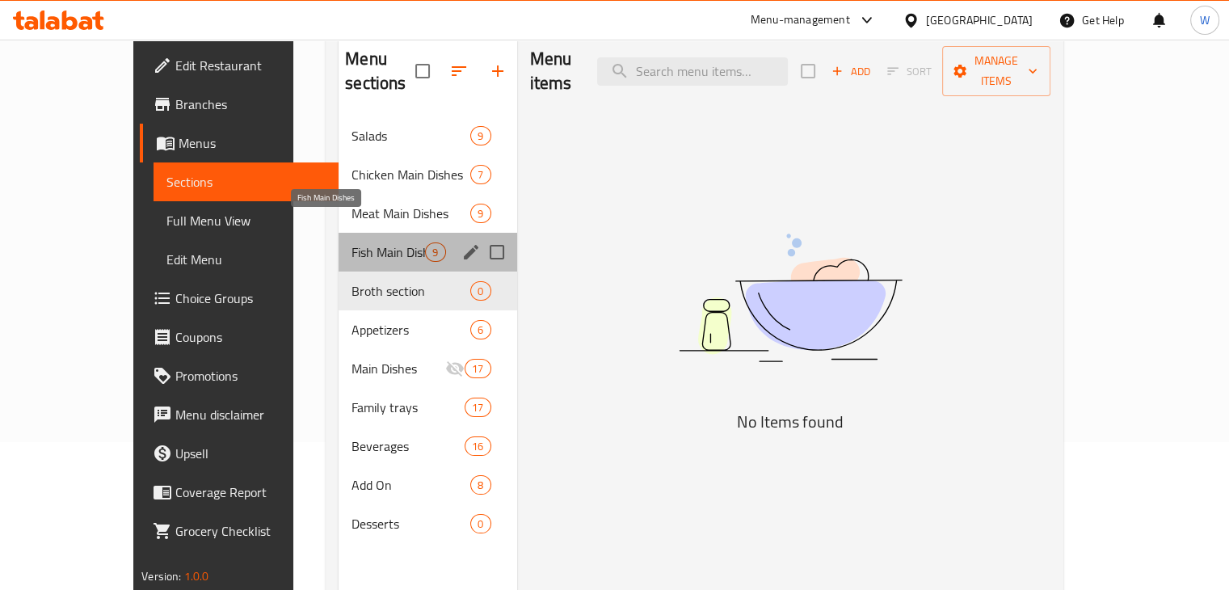
click at [352, 242] on span "Fish Main Dishes" at bounding box center [389, 251] width 74 height 19
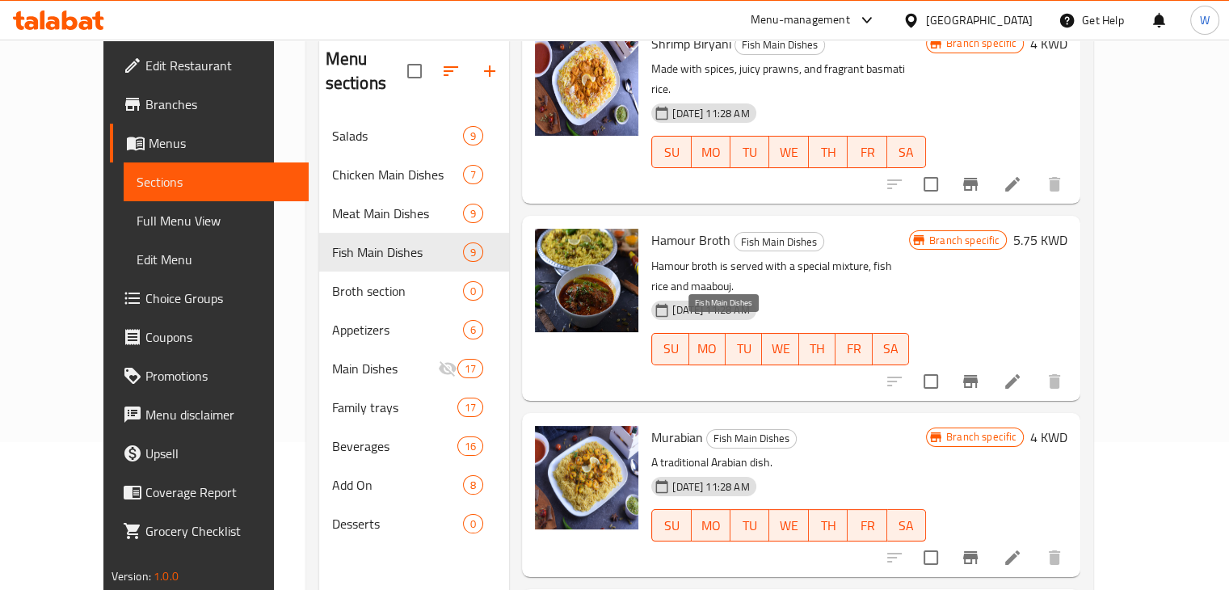
scroll to position [1039, 0]
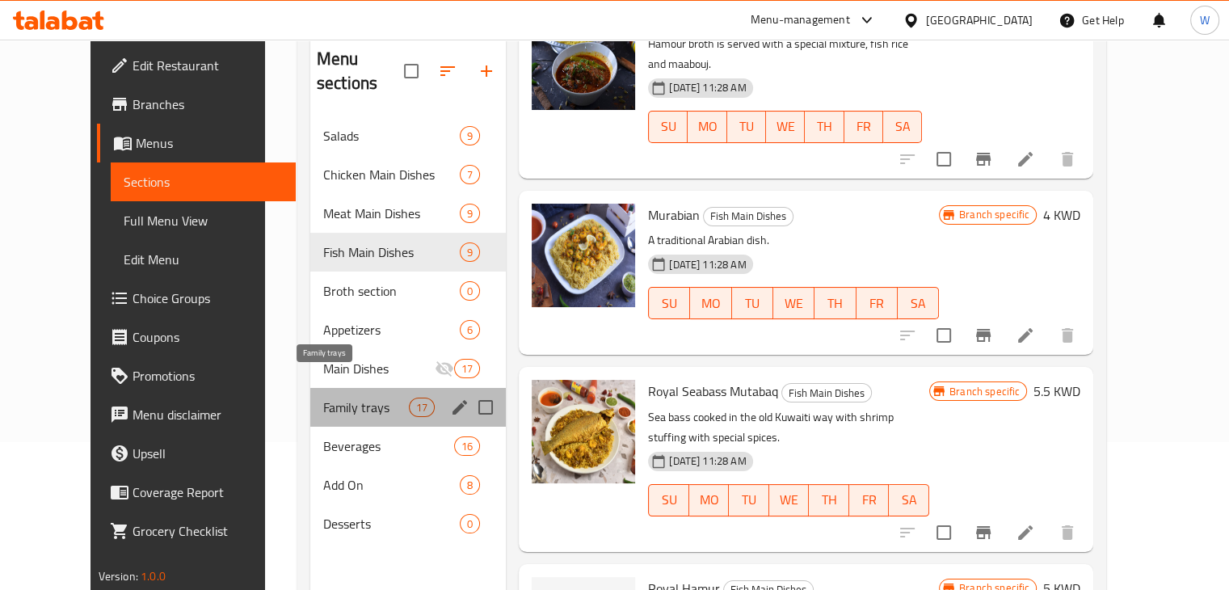
click at [329, 398] on span "Family trays" at bounding box center [366, 407] width 86 height 19
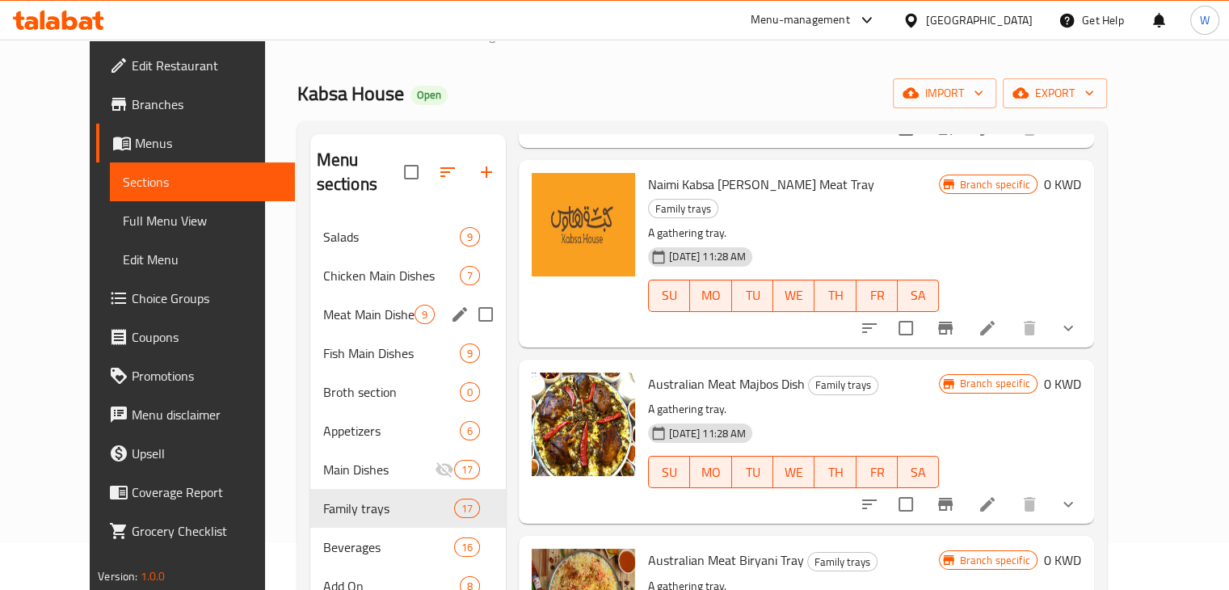
scroll to position [44, 0]
